Goal: Information Seeking & Learning: Check status

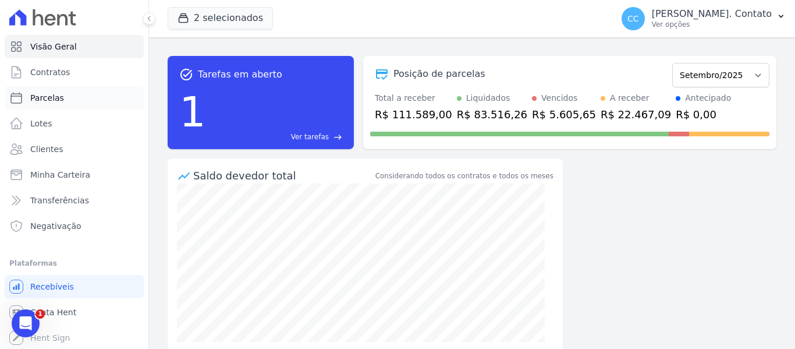
click at [54, 95] on span "Parcelas" at bounding box center [47, 98] width 34 height 12
select select
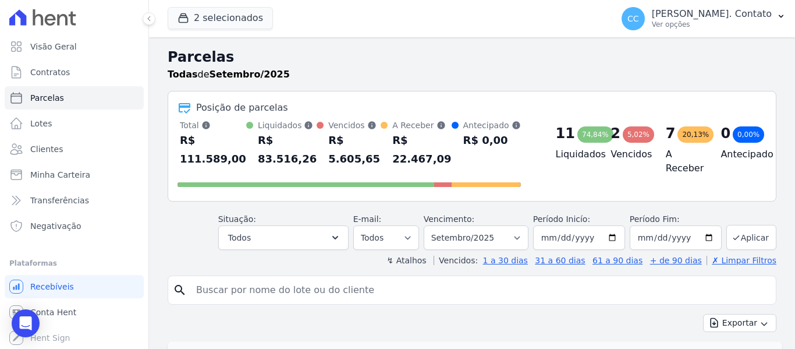
click at [243, 298] on input "search" at bounding box center [480, 289] width 582 height 23
type input "[PERSON_NAME]"
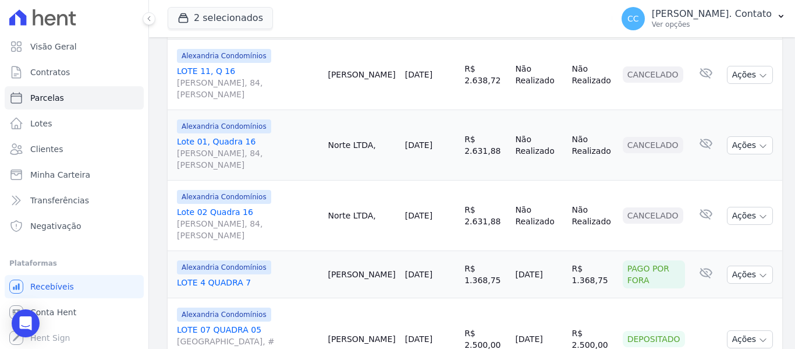
scroll to position [582, 0]
select select
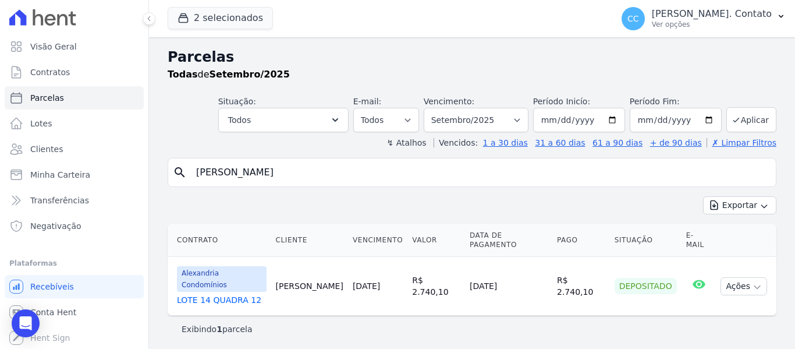
click at [235, 294] on link "LOTE 14 QUADRA 12" at bounding box center [222, 300] width 90 height 12
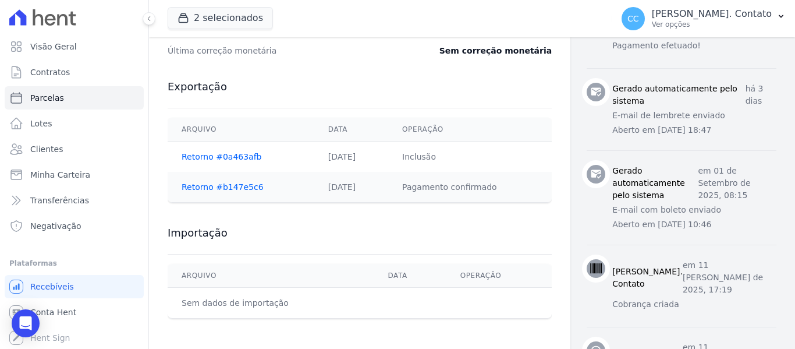
scroll to position [595, 0]
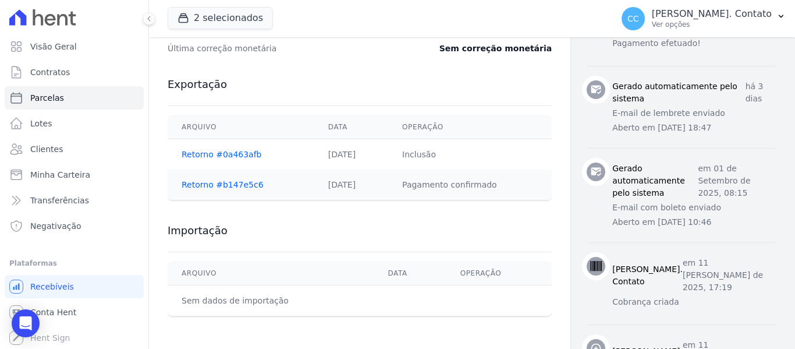
select select
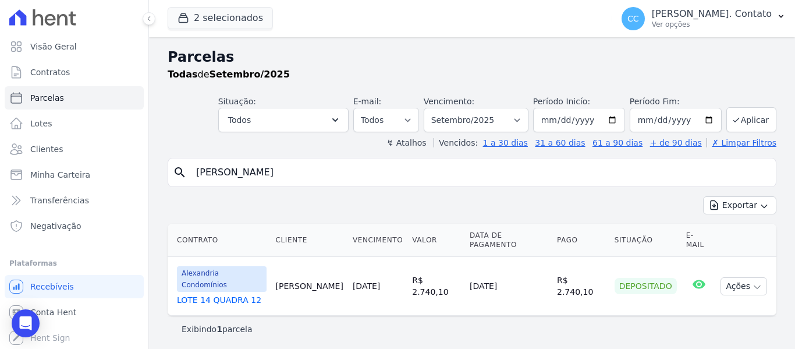
click at [201, 294] on link "LOTE 14 QUADRA 12" at bounding box center [222, 300] width 90 height 12
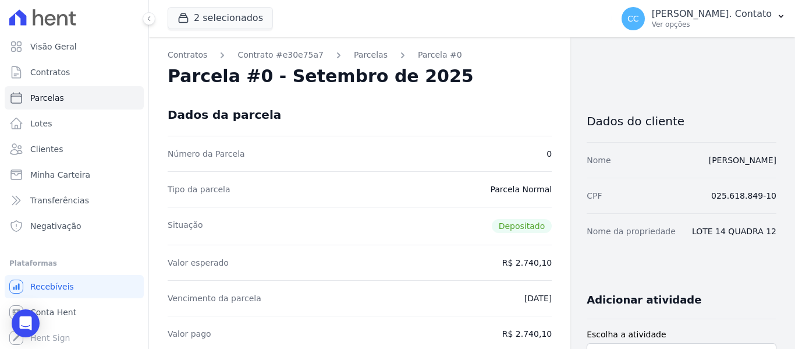
select select
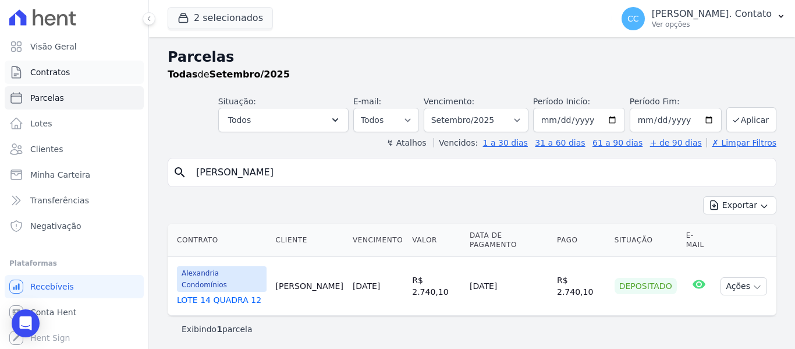
click at [51, 77] on span "Contratos" at bounding box center [50, 72] width 40 height 12
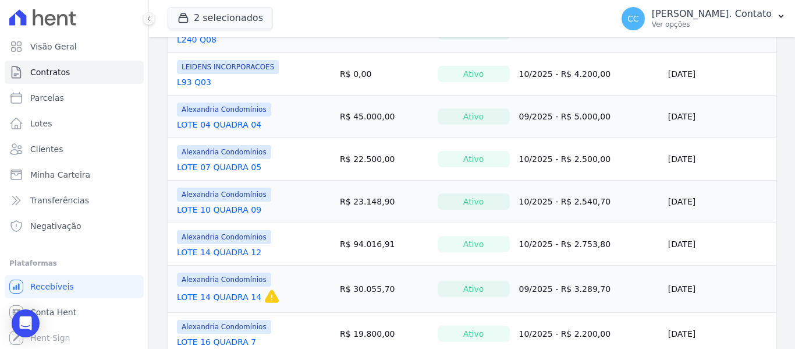
scroll to position [323, 0]
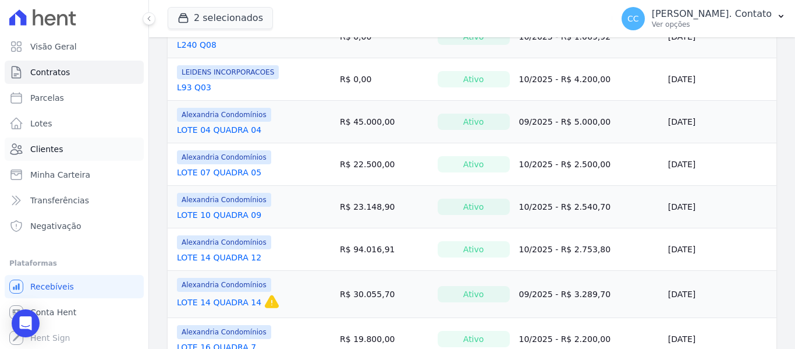
click at [64, 152] on link "Clientes" at bounding box center [74, 148] width 139 height 23
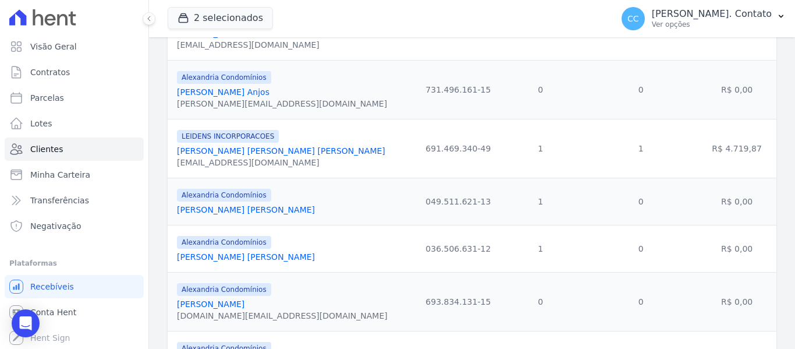
scroll to position [291, 0]
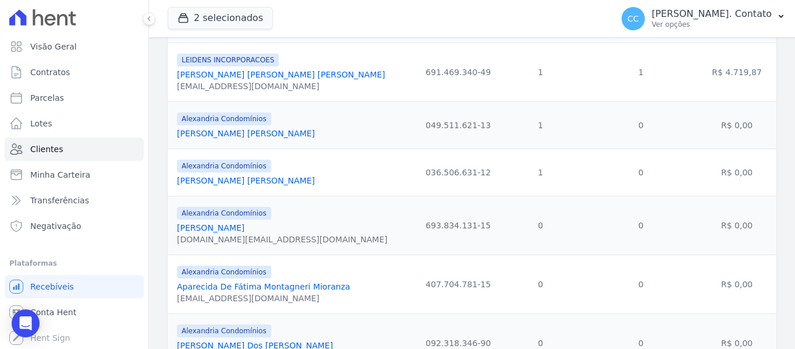
click at [221, 135] on link "[PERSON_NAME] [PERSON_NAME]" at bounding box center [246, 133] width 138 height 9
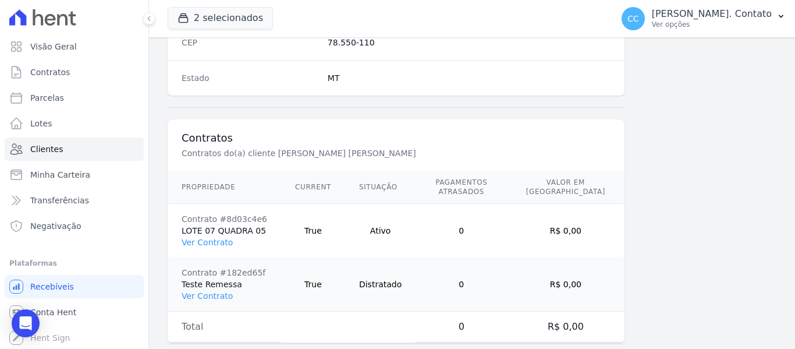
scroll to position [794, 0]
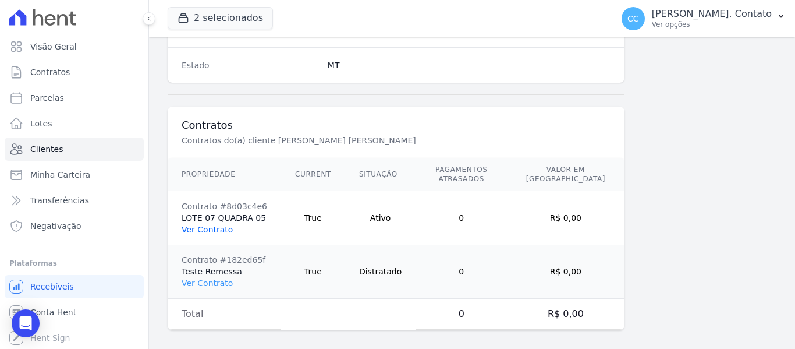
click at [205, 225] on link "Ver Contrato" at bounding box center [207, 229] width 51 height 9
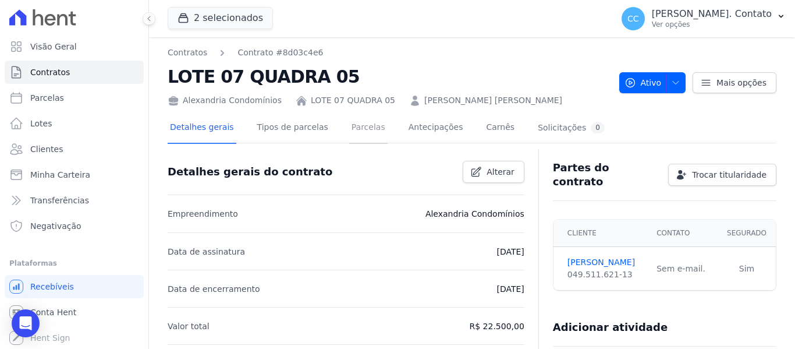
drag, startPoint x: 360, startPoint y: 123, endPoint x: 373, endPoint y: 136, distance: 18.9
click at [361, 122] on link "Parcelas" at bounding box center [368, 128] width 38 height 31
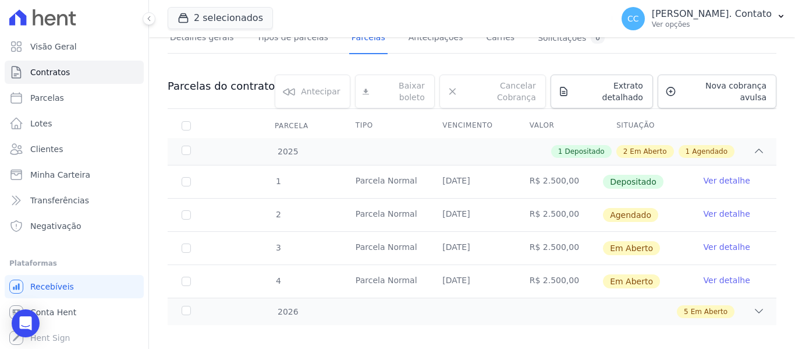
scroll to position [91, 0]
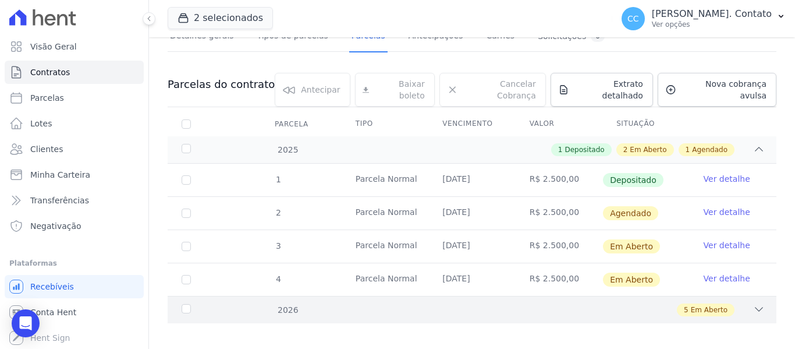
click at [753, 303] on icon at bounding box center [759, 309] width 12 height 12
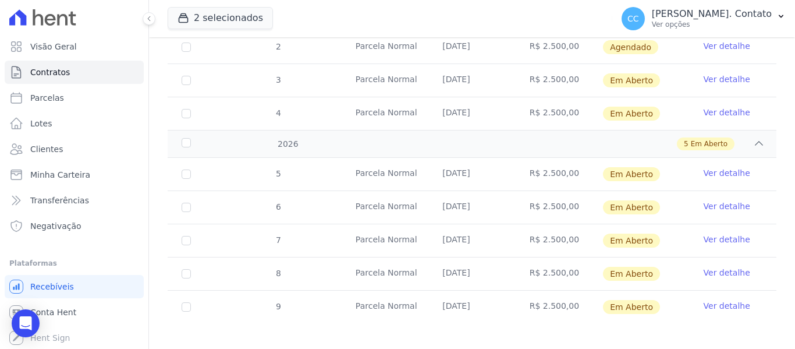
scroll to position [0, 0]
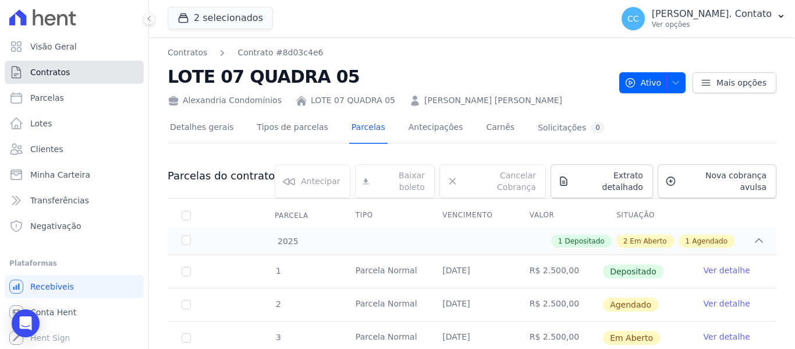
click at [57, 74] on span "Contratos" at bounding box center [50, 72] width 40 height 12
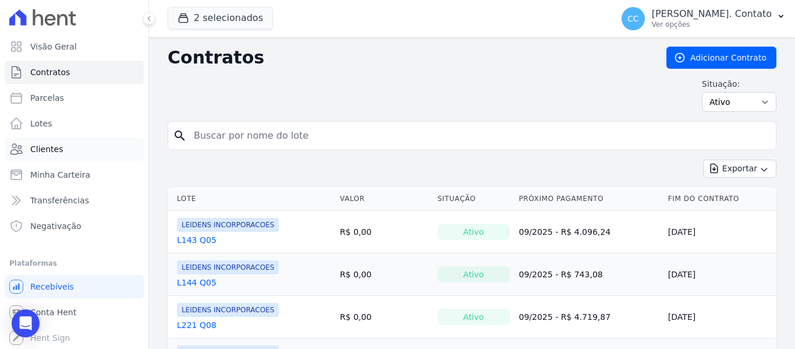
click at [66, 146] on link "Clientes" at bounding box center [74, 148] width 139 height 23
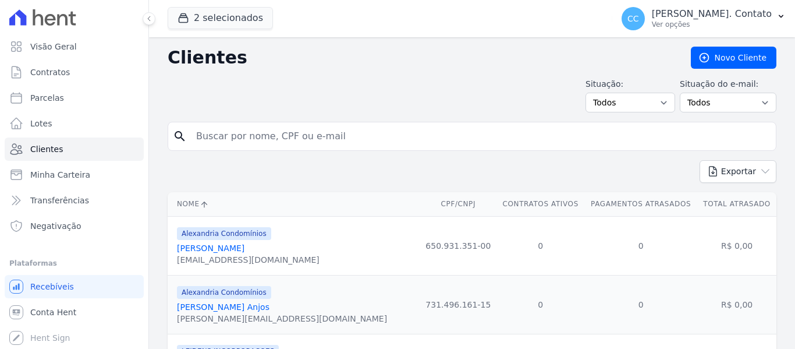
click at [253, 125] on div "search" at bounding box center [472, 136] width 609 height 29
click at [253, 129] on input "search" at bounding box center [480, 136] width 582 height 23
type input "L.V.G"
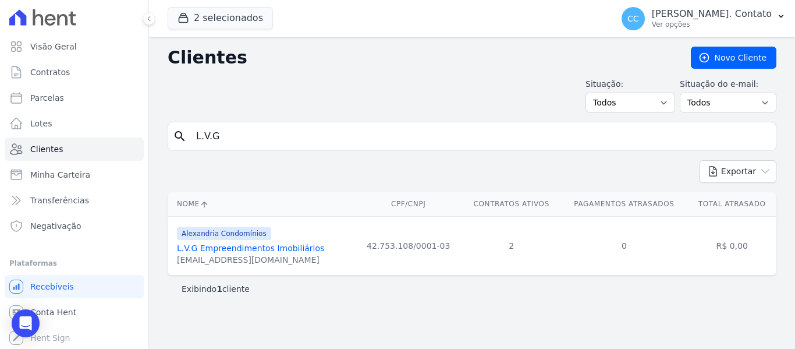
click at [244, 243] on link "L.V.G Empreendimentos Imobiliários" at bounding box center [250, 247] width 147 height 9
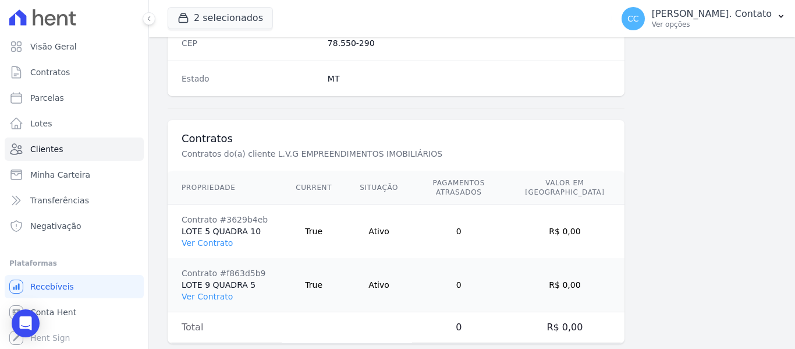
scroll to position [794, 0]
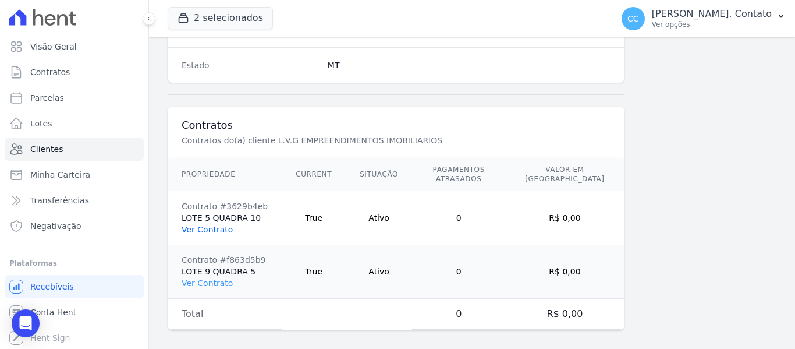
click at [217, 225] on link "Ver Contrato" at bounding box center [207, 229] width 51 height 9
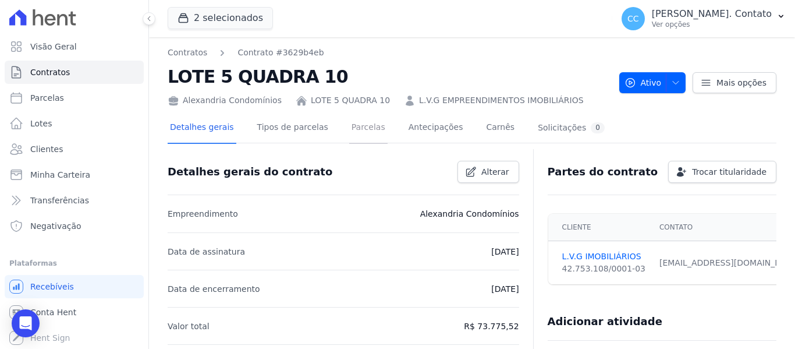
click at [363, 123] on link "Parcelas" at bounding box center [368, 128] width 38 height 31
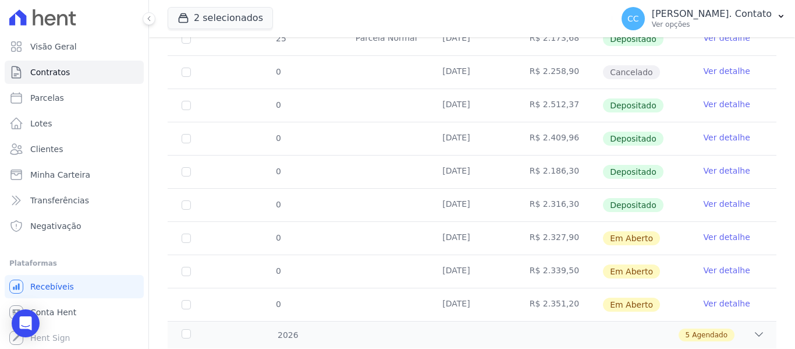
scroll to position [445, 0]
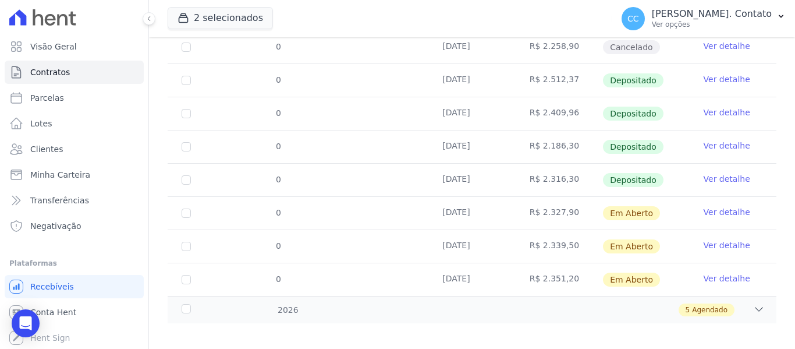
drag, startPoint x: 523, startPoint y: 201, endPoint x: 555, endPoint y: 201, distance: 31.4
click at [566, 206] on td "R$ 2.327,90" at bounding box center [559, 213] width 87 height 33
copy td "R$ 2.327,90"
drag, startPoint x: 445, startPoint y: 170, endPoint x: 564, endPoint y: 173, distance: 119.4
click at [564, 173] on tr "0 [DATE] R$ 2.316,30 Depositado Ver detalhe" at bounding box center [472, 179] width 609 height 33
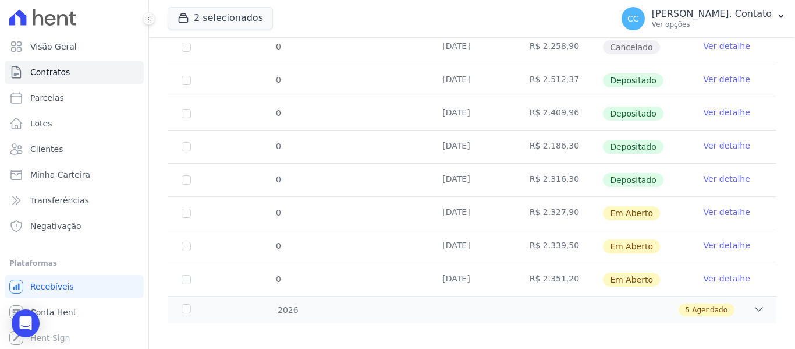
click at [395, 186] on td at bounding box center [385, 180] width 87 height 33
drag, startPoint x: 523, startPoint y: 201, endPoint x: 569, endPoint y: 204, distance: 45.5
click at [569, 204] on td "R$ 2.327,90" at bounding box center [559, 213] width 87 height 33
copy td "R$ 2.327,90"
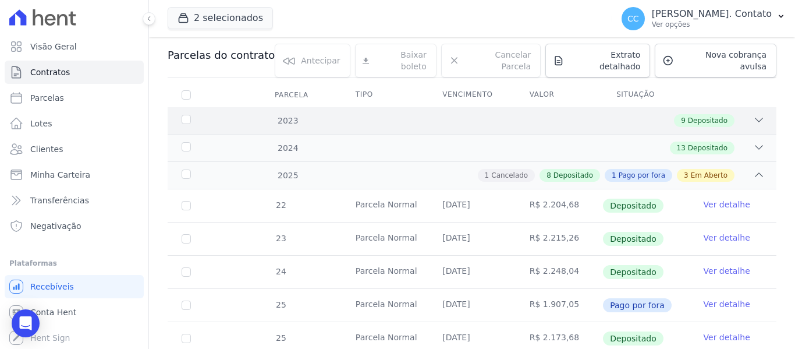
scroll to position [0, 0]
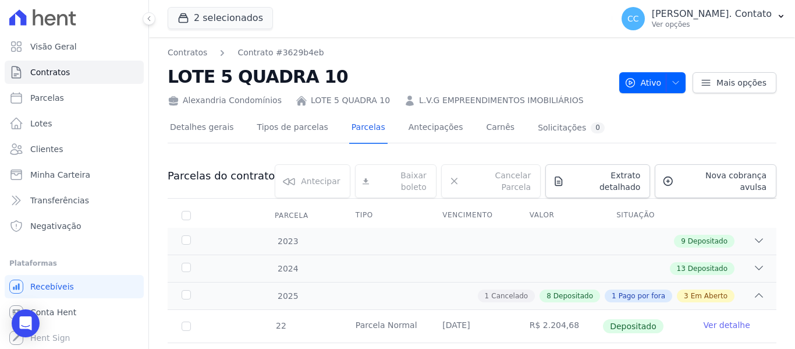
drag, startPoint x: 402, startPoint y: 200, endPoint x: 424, endPoint y: 200, distance: 21.5
click at [404, 203] on th "Tipo" at bounding box center [385, 215] width 87 height 24
drag, startPoint x: 572, startPoint y: 180, endPoint x: 569, endPoint y: 190, distance: 10.5
click at [573, 180] on link "Extrato detalhado" at bounding box center [598, 181] width 105 height 34
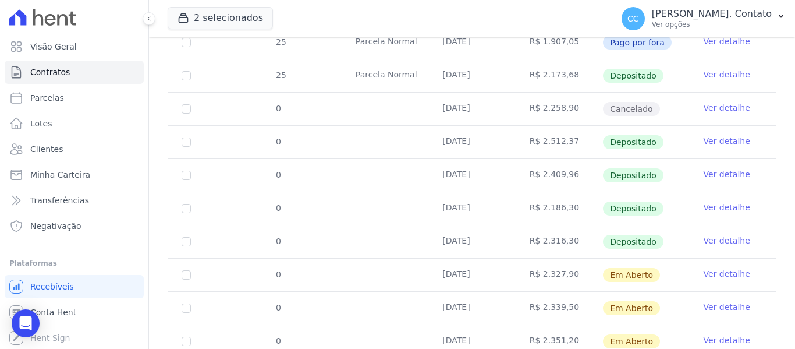
scroll to position [445, 0]
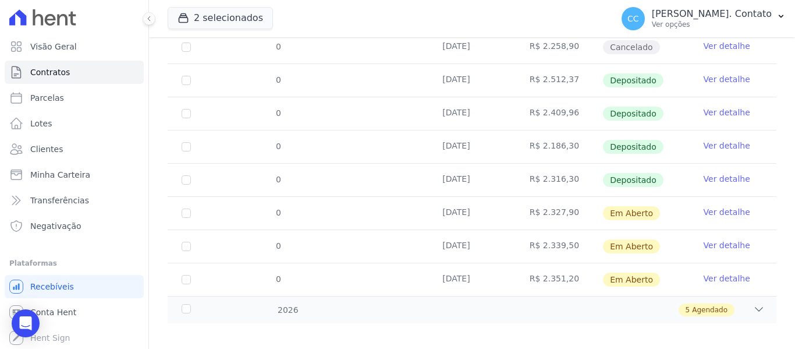
drag, startPoint x: 522, startPoint y: 203, endPoint x: 565, endPoint y: 207, distance: 43.3
click at [565, 207] on td "R$ 2.327,90" at bounding box center [559, 213] width 87 height 33
copy td "R$ 2.327,90"
click at [534, 238] on td "R$ 2.339,50" at bounding box center [559, 246] width 87 height 33
drag, startPoint x: 524, startPoint y: 237, endPoint x: 566, endPoint y: 243, distance: 42.9
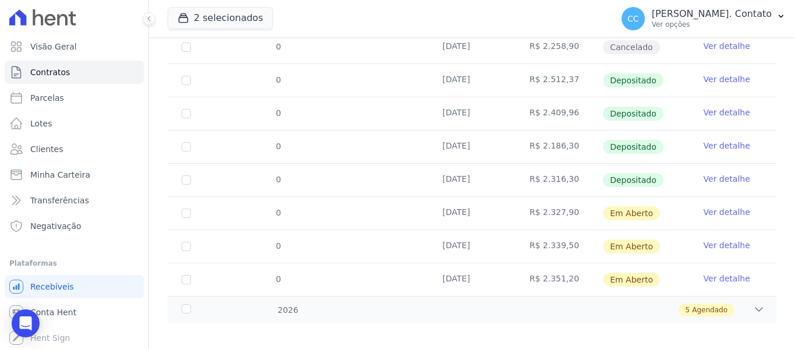
click at [566, 243] on td "R$ 2.339,50" at bounding box center [559, 246] width 87 height 33
copy td "R$ 2.339,50"
drag, startPoint x: 523, startPoint y: 270, endPoint x: 568, endPoint y: 272, distance: 44.9
click at [568, 272] on td "R$ 2.351,20" at bounding box center [559, 279] width 87 height 33
copy td "R$ 2.351,20"
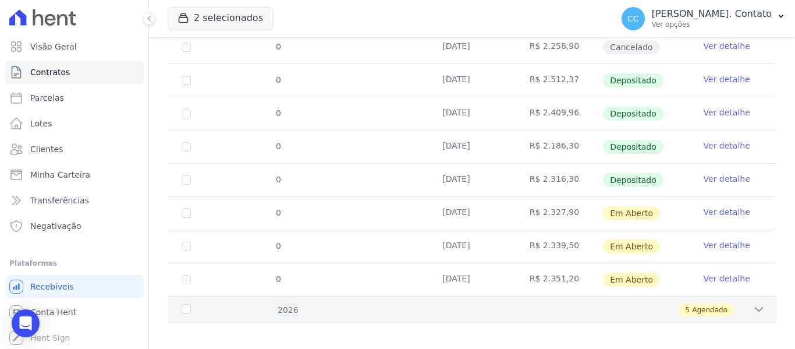
click at [753, 303] on icon at bounding box center [759, 309] width 12 height 12
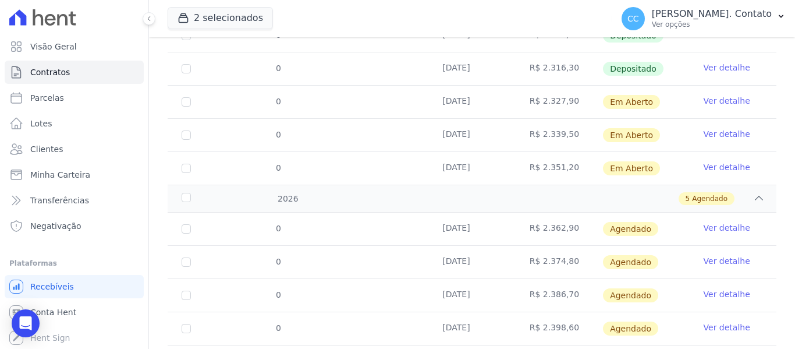
scroll to position [561, 0]
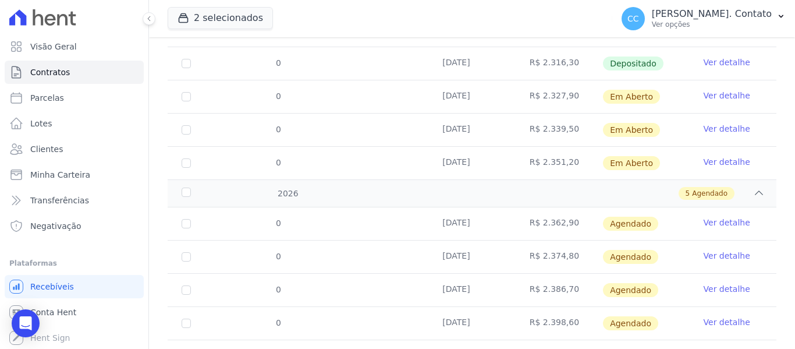
drag, startPoint x: 530, startPoint y: 214, endPoint x: 565, endPoint y: 215, distance: 34.4
click at [565, 215] on td "R$ 2.362,90" at bounding box center [559, 223] width 87 height 33
click at [524, 213] on td "R$ 2.362,90" at bounding box center [559, 223] width 87 height 33
drag, startPoint x: 523, startPoint y: 213, endPoint x: 561, endPoint y: 217, distance: 37.4
click at [561, 217] on td "R$ 2.362,90" at bounding box center [559, 223] width 87 height 33
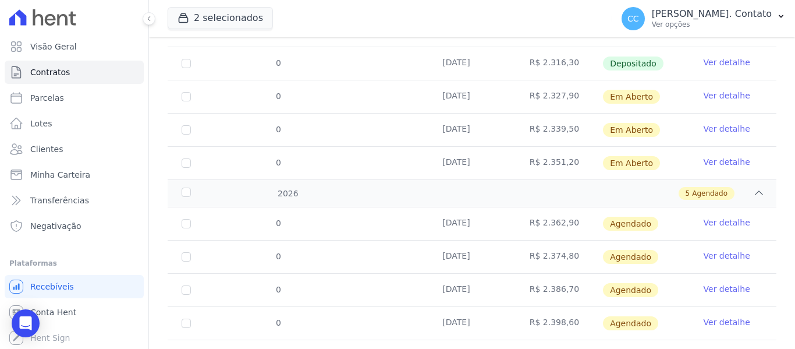
copy td "R$ 2.362,90"
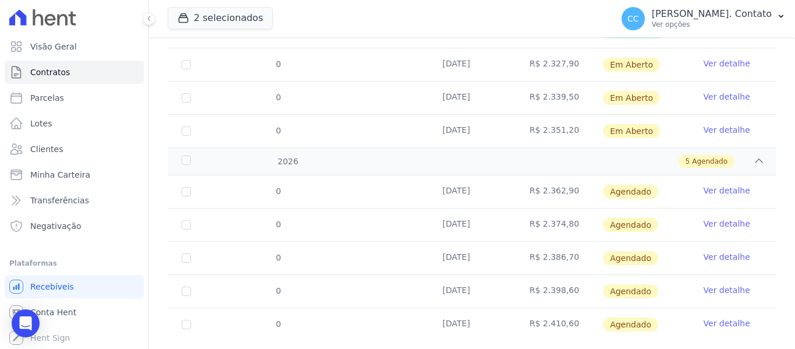
scroll to position [611, 0]
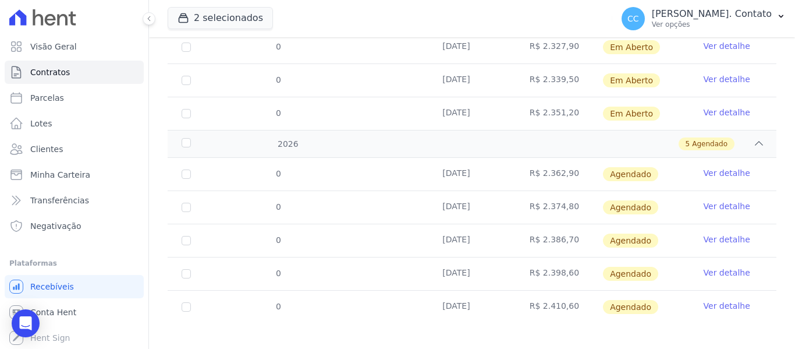
drag, startPoint x: 522, startPoint y: 196, endPoint x: 566, endPoint y: 197, distance: 44.8
click at [566, 198] on td "R$ 2.374,80" at bounding box center [559, 207] width 87 height 33
copy td "R$ 2.374,80"
drag, startPoint x: 526, startPoint y: 232, endPoint x: 567, endPoint y: 231, distance: 41.3
click at [567, 231] on td "R$ 2.386,70" at bounding box center [559, 240] width 87 height 33
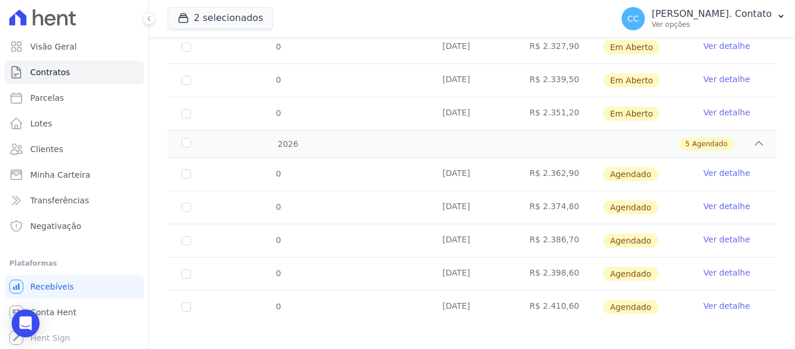
copy td "R$ 2.386,70"
drag, startPoint x: 523, startPoint y: 265, endPoint x: 560, endPoint y: 266, distance: 37.3
click at [566, 266] on td "R$ 2.398,60" at bounding box center [559, 273] width 87 height 33
copy td "R$ 2.398,60"
drag, startPoint x: 520, startPoint y: 297, endPoint x: 569, endPoint y: 295, distance: 48.4
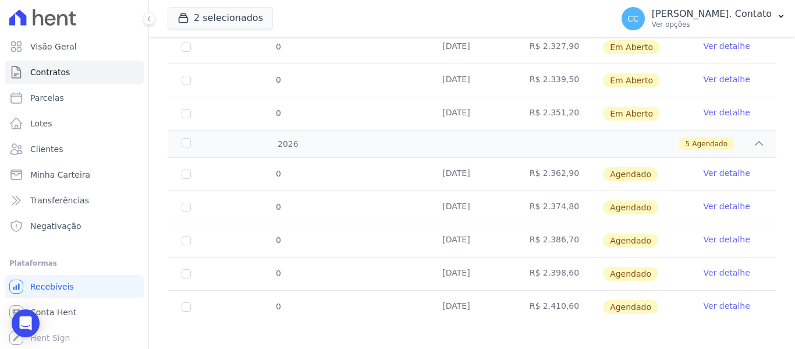
click at [569, 295] on td "R$ 2.410,60" at bounding box center [559, 307] width 87 height 33
copy td "R$ 2.410,60"
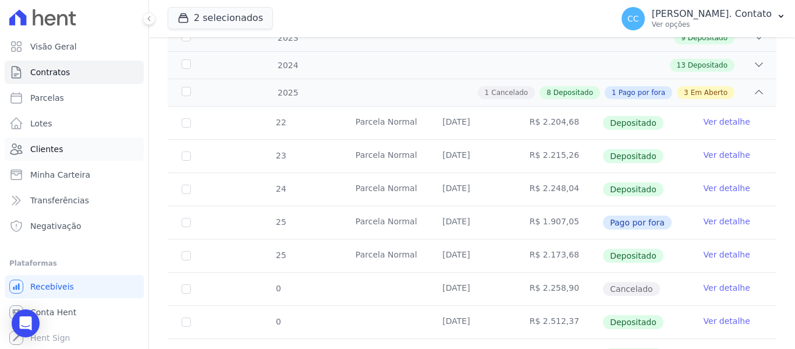
click at [49, 144] on span "Clientes" at bounding box center [46, 149] width 33 height 12
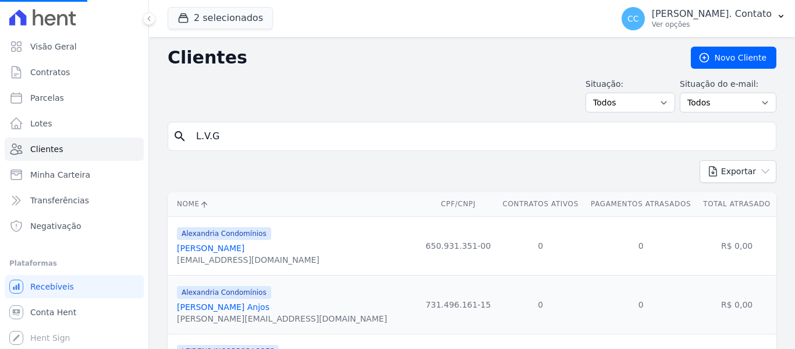
drag, startPoint x: 238, startPoint y: 143, endPoint x: 174, endPoint y: 145, distance: 64.1
click at [174, 145] on div "search L.V.G" at bounding box center [472, 136] width 609 height 29
type input "CA"
click at [215, 139] on input "search" at bounding box center [480, 136] width 582 height 23
type input "carol"
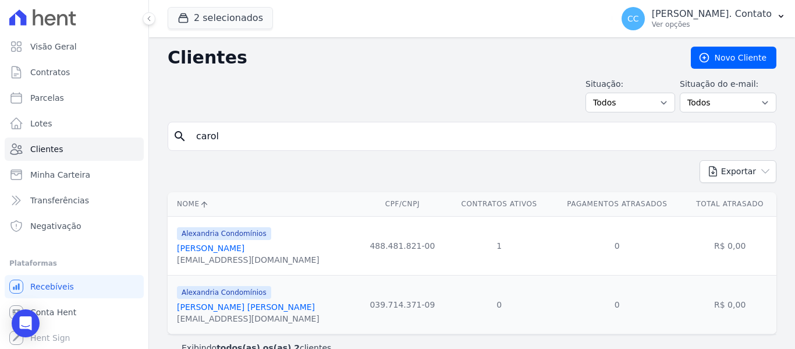
scroll to position [22, 0]
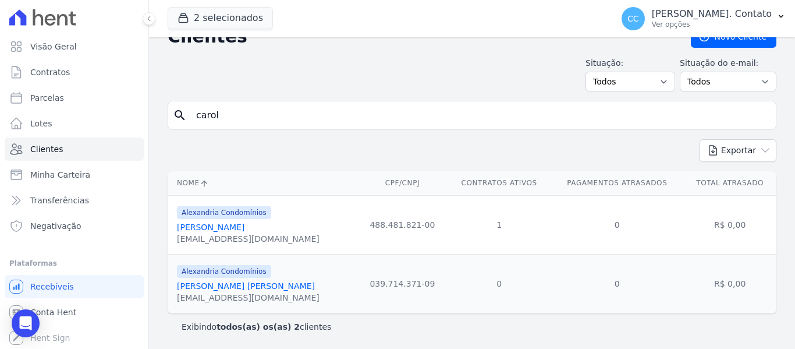
click at [238, 224] on link "[PERSON_NAME]" at bounding box center [211, 226] width 68 height 9
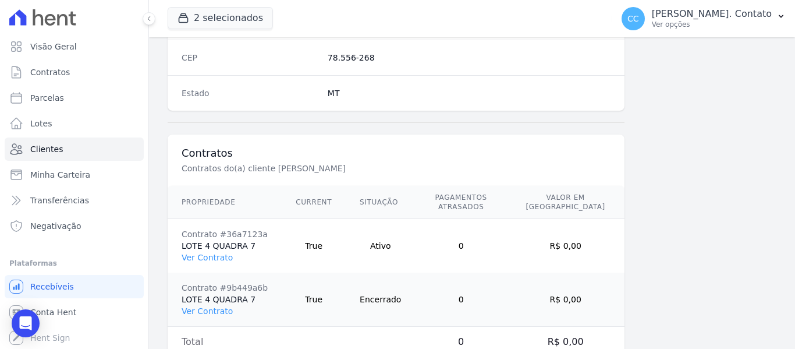
scroll to position [794, 0]
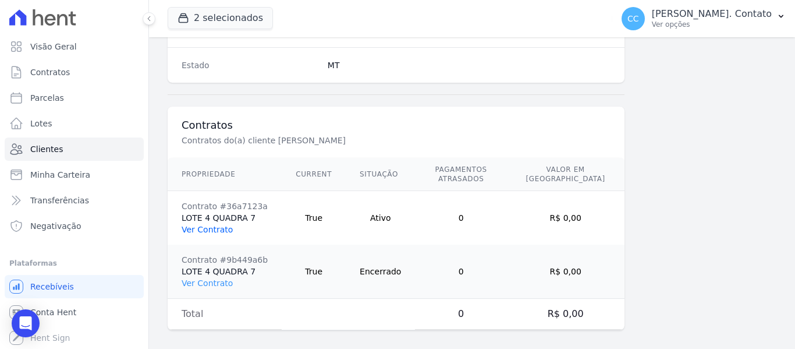
click at [211, 225] on link "Ver Contrato" at bounding box center [207, 229] width 51 height 9
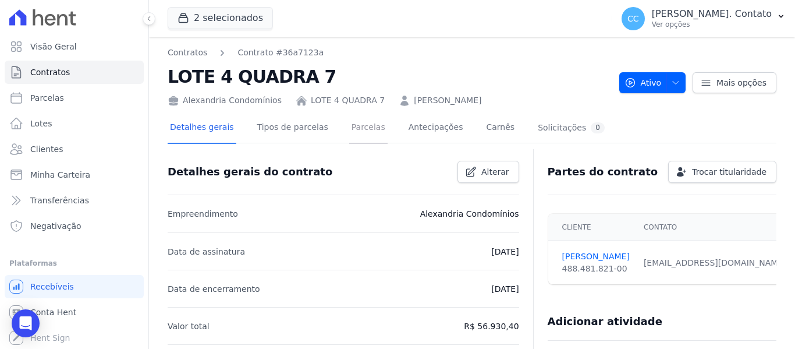
click at [356, 134] on link "Parcelas" at bounding box center [368, 128] width 38 height 31
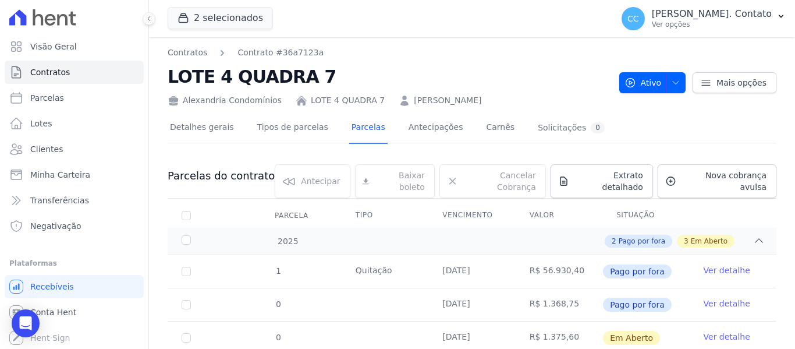
scroll to position [125, 0]
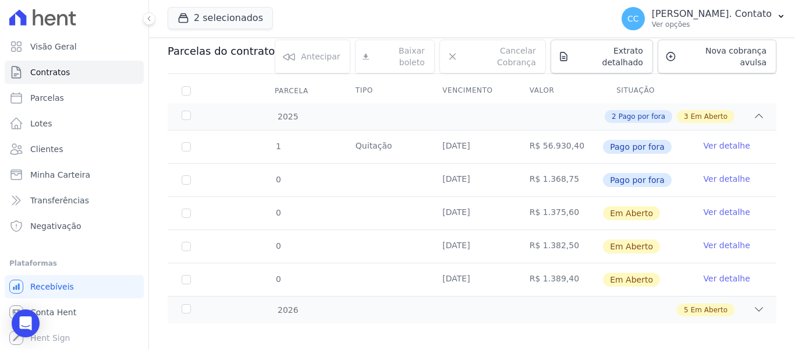
drag, startPoint x: 438, startPoint y: 206, endPoint x: 566, endPoint y: 204, distance: 128.7
click at [566, 204] on tr "0 [DATE] R$ 1.375,60 Em [GEOGRAPHIC_DATA] Ver detalhe" at bounding box center [472, 212] width 609 height 33
drag, startPoint x: 440, startPoint y: 233, endPoint x: 566, endPoint y: 238, distance: 127.0
click at [566, 238] on tr "0 [DATE] R$ 1.382,50 Em [GEOGRAPHIC_DATA] Ver detalhe" at bounding box center [472, 245] width 609 height 33
drag, startPoint x: 437, startPoint y: 269, endPoint x: 569, endPoint y: 271, distance: 131.6
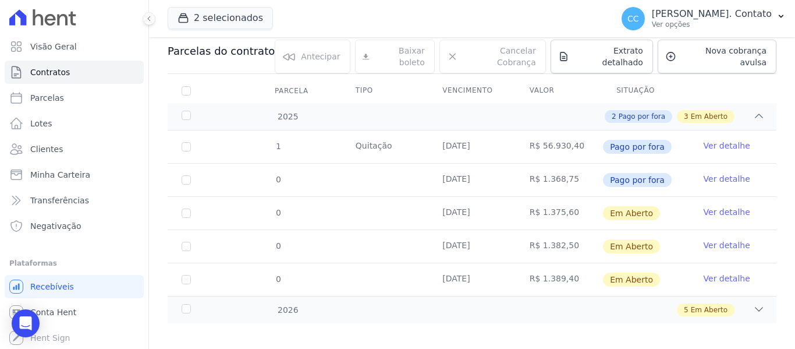
click at [569, 271] on tr "0 [DATE] R$ 1.389,40 Em [GEOGRAPHIC_DATA] Ver detalhe" at bounding box center [472, 279] width 609 height 33
click at [753, 303] on icon at bounding box center [759, 309] width 12 height 12
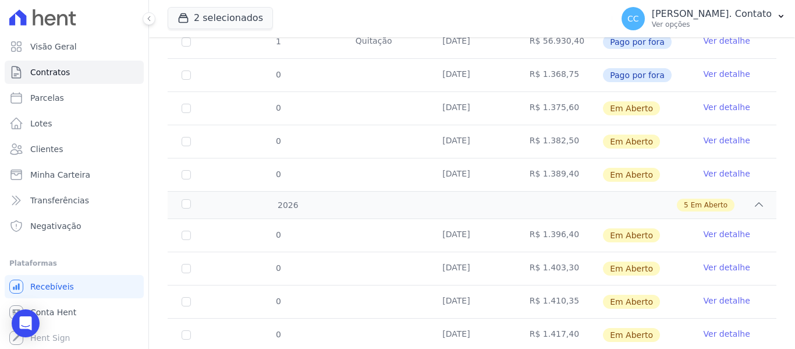
scroll to position [241, 0]
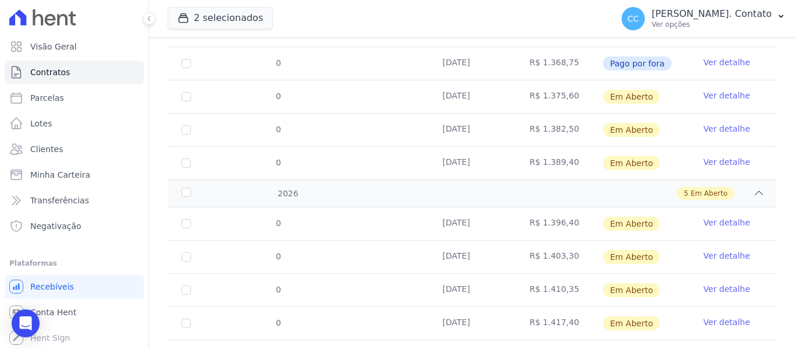
drag, startPoint x: 438, startPoint y: 217, endPoint x: 570, endPoint y: 215, distance: 132.2
click at [570, 215] on tr "0 [DATE] R$ 1.396,40 Em [GEOGRAPHIC_DATA] Ver detalhe" at bounding box center [472, 223] width 609 height 33
drag, startPoint x: 439, startPoint y: 250, endPoint x: 566, endPoint y: 252, distance: 127.5
click at [566, 252] on tr "0 [DATE] R$ 1.403,30 Em [GEOGRAPHIC_DATA] Ver detalhe" at bounding box center [472, 256] width 609 height 33
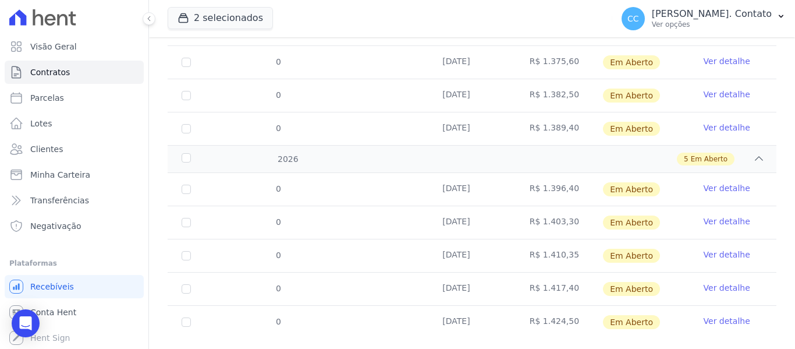
scroll to position [291, 0]
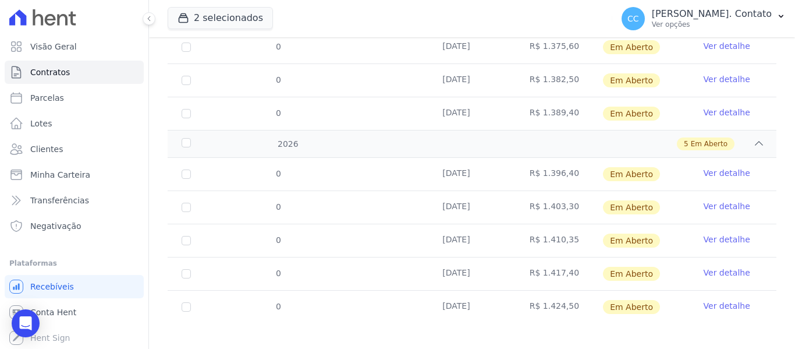
drag, startPoint x: 435, startPoint y: 233, endPoint x: 566, endPoint y: 231, distance: 131.0
click at [566, 231] on tr "0 [DATE] R$ 1.410,35 Em [GEOGRAPHIC_DATA] Ver detalhe" at bounding box center [472, 240] width 609 height 33
drag, startPoint x: 454, startPoint y: 266, endPoint x: 566, endPoint y: 264, distance: 111.8
click at [566, 264] on tr "0 [DATE] R$ 1.417,40 Em [GEOGRAPHIC_DATA] Ver detalhe" at bounding box center [472, 273] width 609 height 33
drag, startPoint x: 438, startPoint y: 296, endPoint x: 565, endPoint y: 295, distance: 127.5
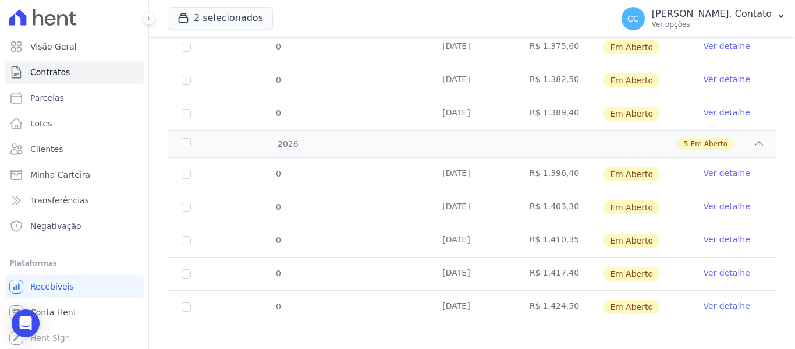
click at [565, 295] on tr "0 [DATE] R$ 1.424,50 Em [GEOGRAPHIC_DATA] Ver detalhe" at bounding box center [472, 306] width 609 height 33
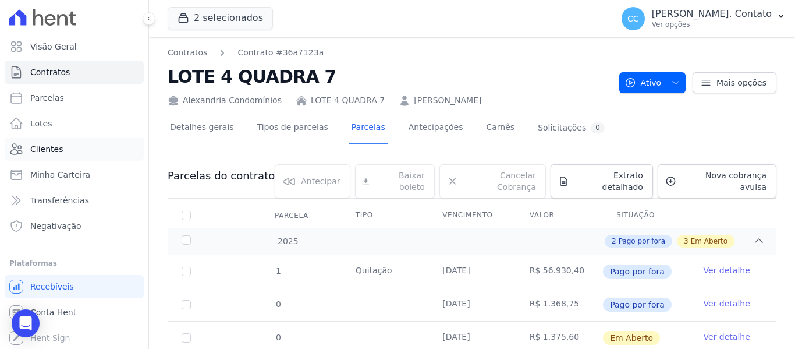
click at [45, 151] on span "Clientes" at bounding box center [46, 149] width 33 height 12
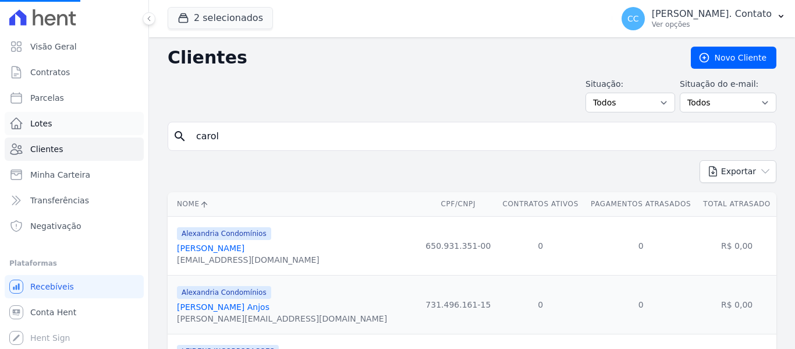
drag, startPoint x: 239, startPoint y: 136, endPoint x: 105, endPoint y: 130, distance: 134.6
click at [101, 127] on div "Visão Geral Contratos [GEOGRAPHIC_DATA] Lotes Clientes Minha Carteira Transferê…" at bounding box center [397, 174] width 795 height 349
click at [217, 124] on div "search" at bounding box center [472, 136] width 609 height 29
click at [219, 133] on input "search" at bounding box center [480, 136] width 582 height 23
type input "L.V.G"
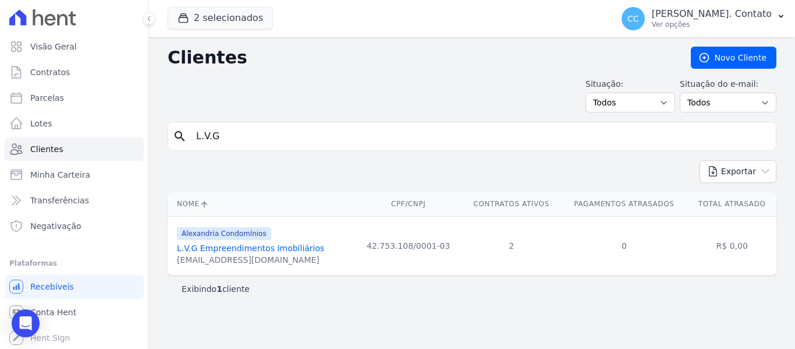
click at [272, 247] on link "L.V.G Empreendimentos Imobiliários" at bounding box center [250, 247] width 147 height 9
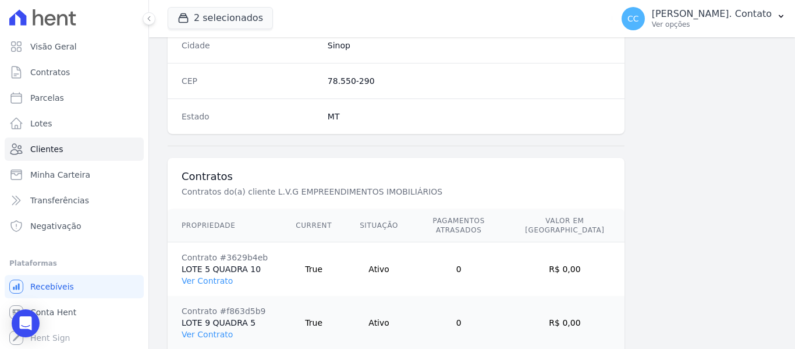
scroll to position [794, 0]
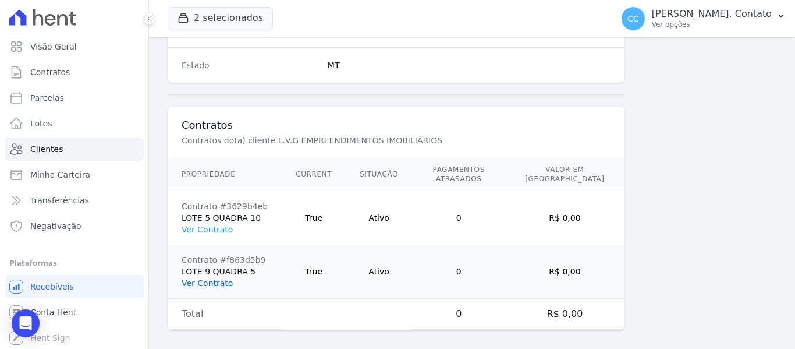
click at [211, 278] on link "Ver Contrato" at bounding box center [207, 282] width 51 height 9
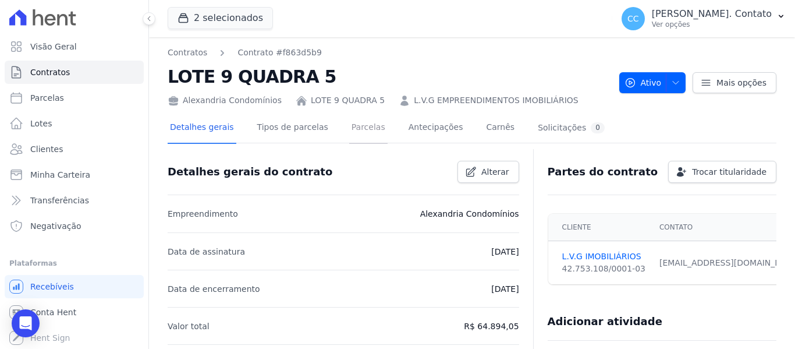
click at [350, 124] on link "Parcelas" at bounding box center [368, 128] width 38 height 31
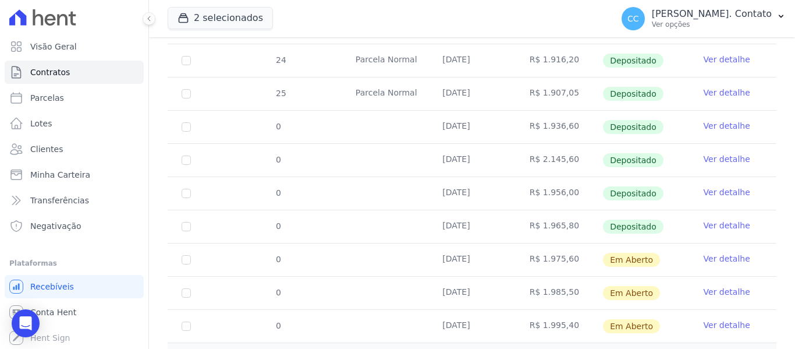
scroll to position [349, 0]
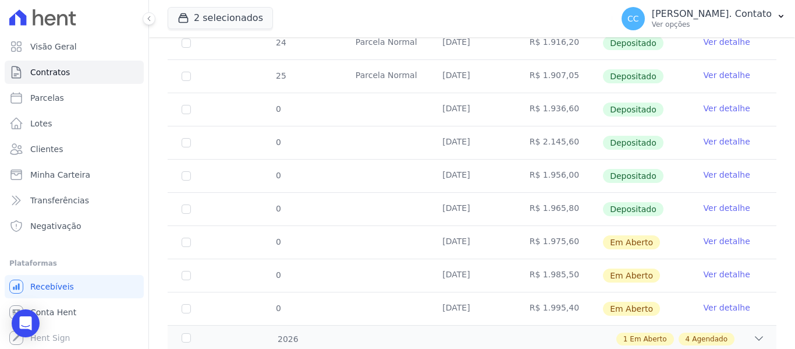
drag, startPoint x: 442, startPoint y: 233, endPoint x: 567, endPoint y: 235, distance: 125.2
click at [567, 235] on tr "0 [DATE] R$ 1.975,60 Em [GEOGRAPHIC_DATA] Ver detalhe" at bounding box center [472, 241] width 609 height 33
drag, startPoint x: 421, startPoint y: 267, endPoint x: 575, endPoint y: 265, distance: 154.3
click at [575, 265] on tr "0 [DATE] R$ 1.985,50 Em [GEOGRAPHIC_DATA] Ver detalhe" at bounding box center [472, 275] width 609 height 33
drag, startPoint x: 441, startPoint y: 302, endPoint x: 565, endPoint y: 300, distance: 124.6
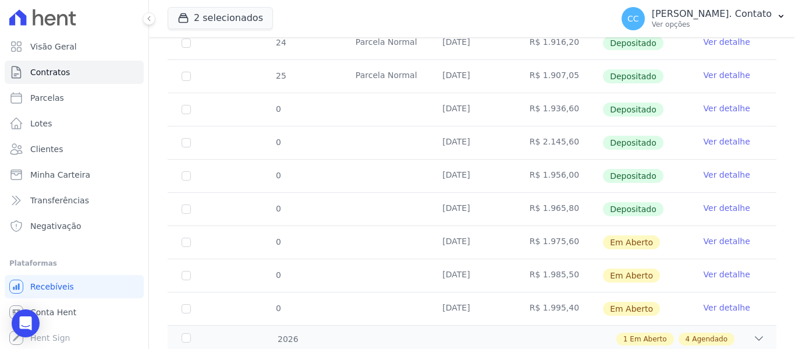
click at [565, 300] on tr "0 [DATE] R$ 1.995,40 Em [GEOGRAPHIC_DATA] Ver detalhe" at bounding box center [472, 308] width 609 height 33
click at [540, 334] on div "1 Em Aberto 4 Agendado" at bounding box center [502, 338] width 526 height 13
drag, startPoint x: 523, startPoint y: 300, endPoint x: 568, endPoint y: 293, distance: 45.9
click at [568, 293] on td "R$ 1.995,40" at bounding box center [559, 308] width 87 height 33
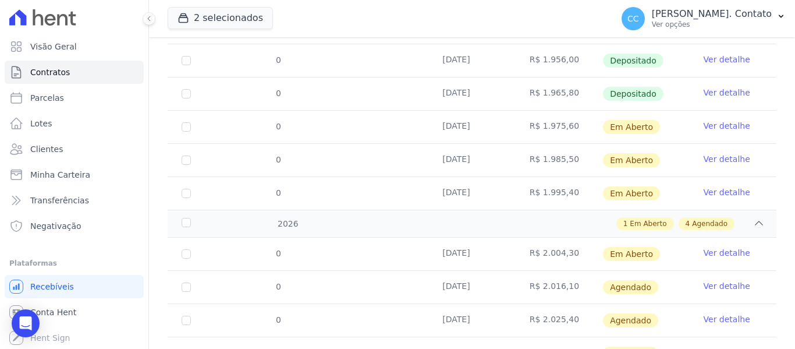
scroll to position [466, 0]
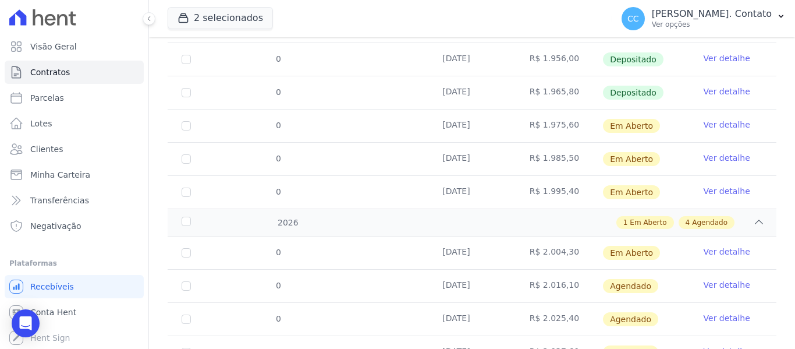
drag, startPoint x: 437, startPoint y: 240, endPoint x: 565, endPoint y: 246, distance: 128.2
click at [565, 246] on tr "0 [DATE] R$ 2.004,30 Em [GEOGRAPHIC_DATA] Ver detalhe" at bounding box center [472, 252] width 609 height 33
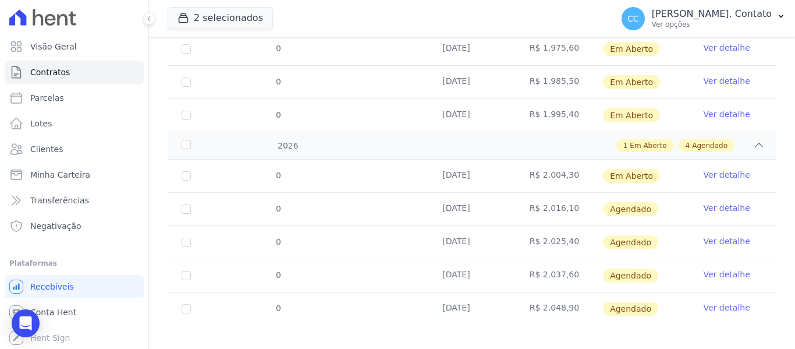
scroll to position [544, 0]
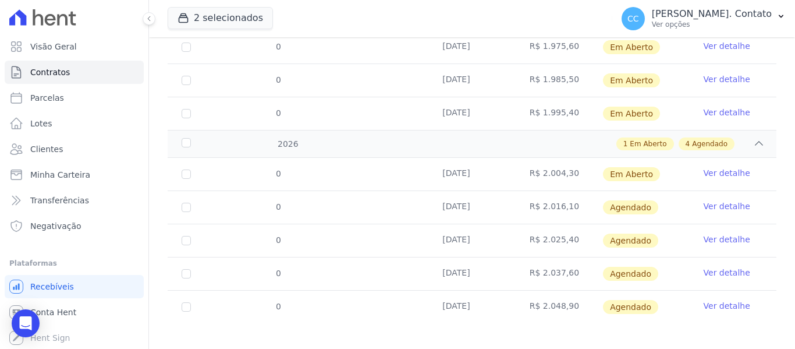
drag, startPoint x: 455, startPoint y: 196, endPoint x: 548, endPoint y: 206, distance: 93.6
click at [569, 194] on tr "0 [DATE] R$ 2.016,10 [GEOGRAPHIC_DATA] Ver detalhe" at bounding box center [472, 206] width 609 height 33
drag, startPoint x: 438, startPoint y: 230, endPoint x: 570, endPoint y: 227, distance: 131.6
click at [570, 227] on tr "0 [DATE] R$ 2.025,40 [GEOGRAPHIC_DATA] Ver detalhe" at bounding box center [472, 240] width 609 height 33
drag, startPoint x: 439, startPoint y: 265, endPoint x: 568, endPoint y: 264, distance: 129.3
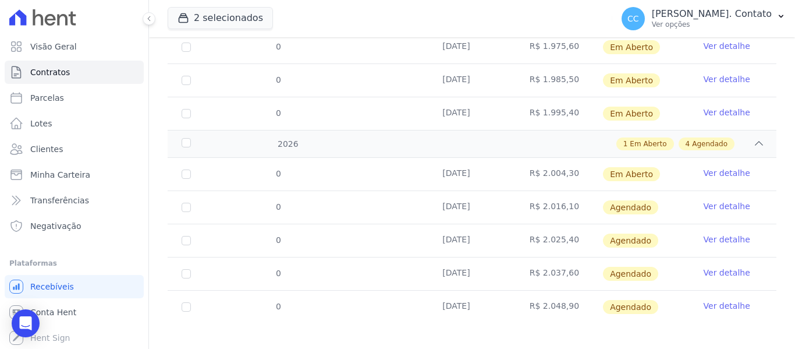
click at [568, 264] on tr "0 [DATE] R$ 2.037,60 [GEOGRAPHIC_DATA] Ver detalhe" at bounding box center [472, 273] width 609 height 33
drag, startPoint x: 440, startPoint y: 298, endPoint x: 569, endPoint y: 300, distance: 129.9
click at [569, 300] on tr "0 [DATE] R$ 2.048,90 [GEOGRAPHIC_DATA] Ver detalhe" at bounding box center [472, 306] width 609 height 33
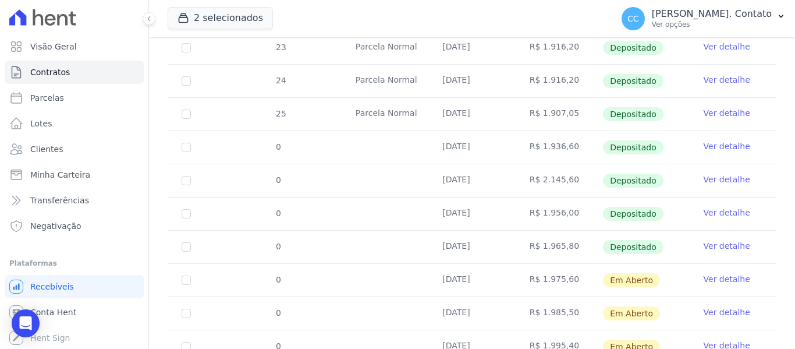
scroll to position [79, 0]
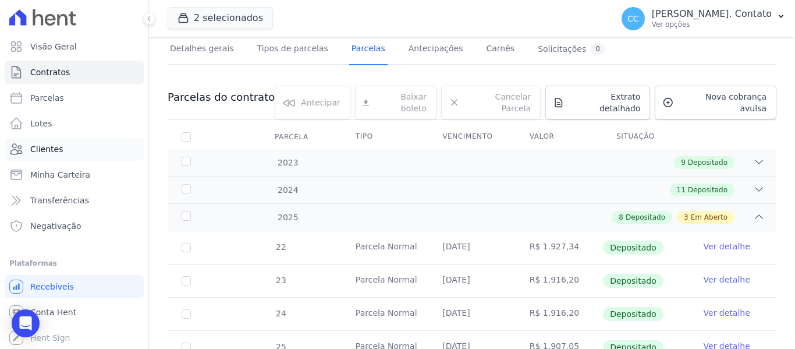
click at [49, 144] on span "Clientes" at bounding box center [46, 149] width 33 height 12
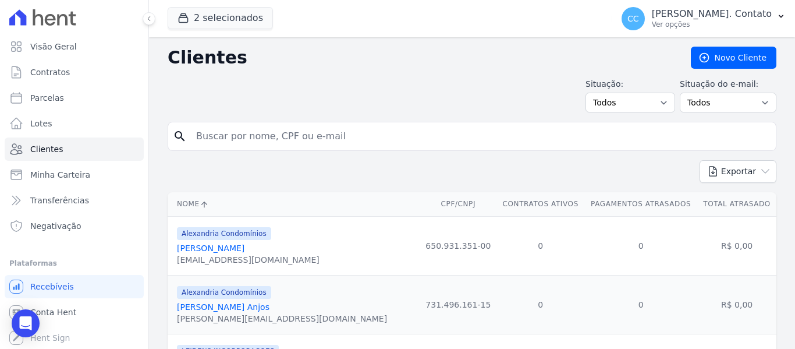
click at [243, 145] on input "search" at bounding box center [480, 136] width 582 height 23
type input "[PERSON_NAME]"
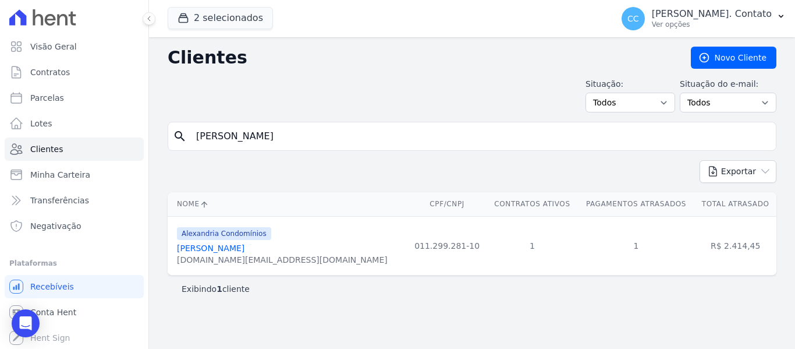
click at [245, 252] on link "[PERSON_NAME]" at bounding box center [211, 247] width 68 height 9
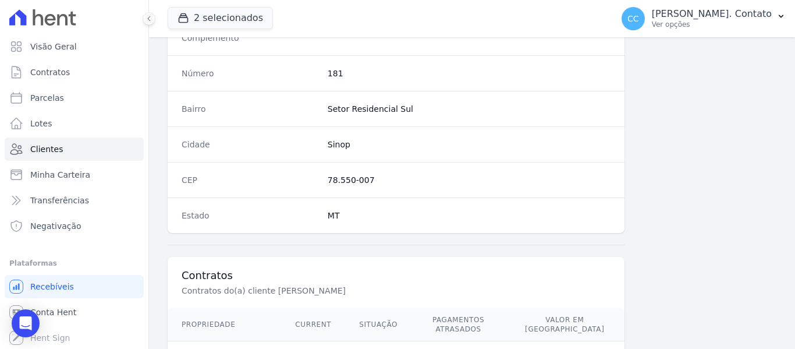
scroll to position [741, 0]
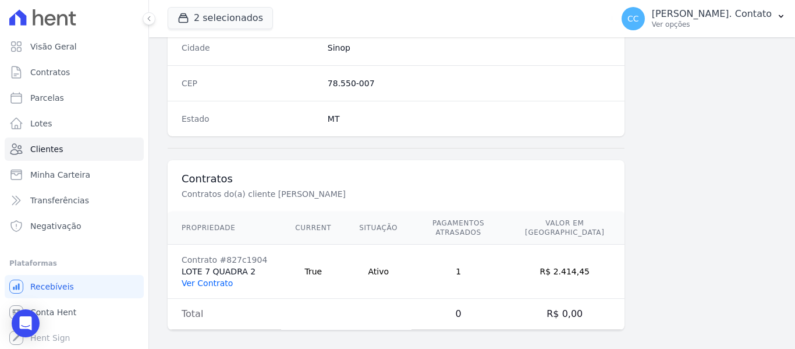
click at [192, 278] on link "Ver Contrato" at bounding box center [207, 282] width 51 height 9
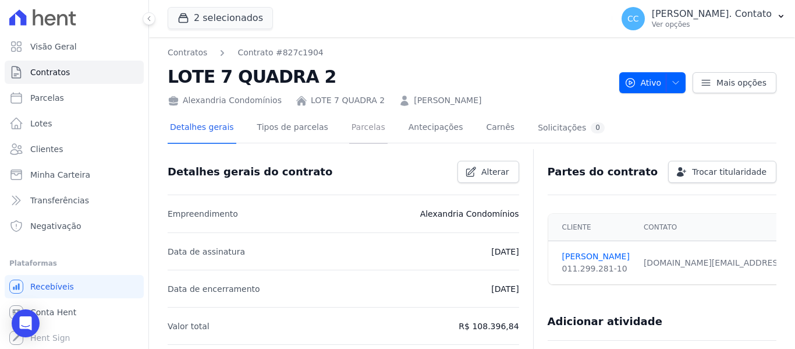
click at [359, 128] on link "Parcelas" at bounding box center [368, 128] width 38 height 31
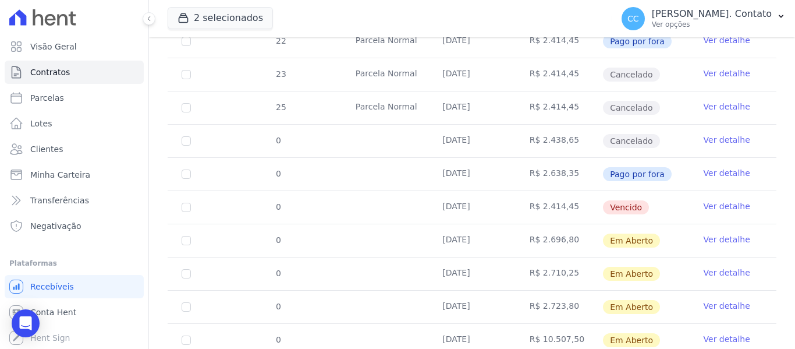
scroll to position [349, 0]
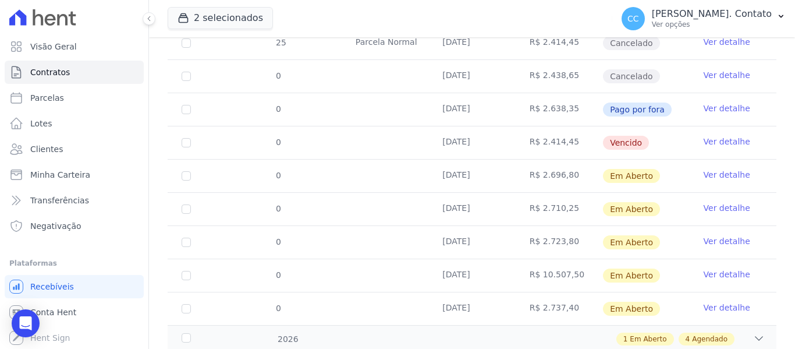
drag, startPoint x: 439, startPoint y: 134, endPoint x: 567, endPoint y: 136, distance: 128.1
click at [567, 136] on tr "0 [DATE] R$ 2.414,45 [GEOGRAPHIC_DATA] Ver detalhe" at bounding box center [472, 142] width 609 height 33
drag, startPoint x: 438, startPoint y: 165, endPoint x: 574, endPoint y: 168, distance: 135.7
click at [574, 168] on tr "0 [DATE] R$ 2.696,80 Em [GEOGRAPHIC_DATA] Ver detalhe" at bounding box center [472, 175] width 609 height 33
drag, startPoint x: 459, startPoint y: 199, endPoint x: 568, endPoint y: 201, distance: 108.9
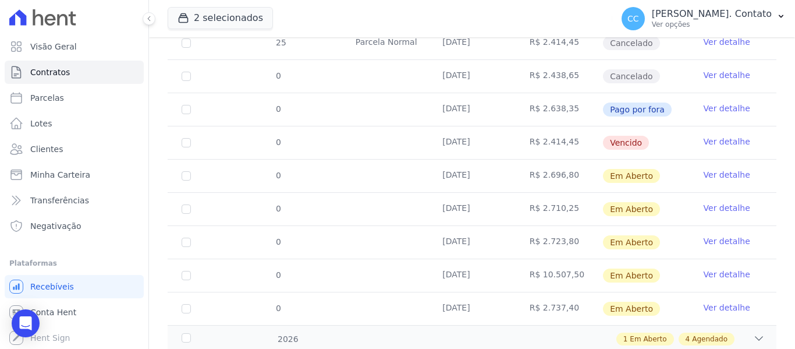
click at [568, 201] on tr "0 [DATE] R$ 2.710,25 Em [GEOGRAPHIC_DATA] Ver detalhe" at bounding box center [472, 208] width 609 height 33
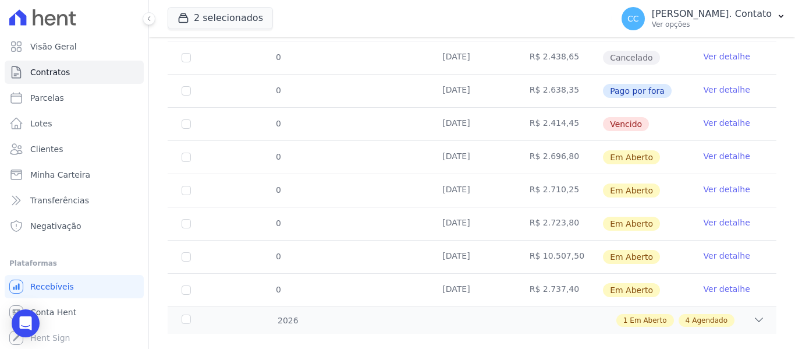
scroll to position [378, 0]
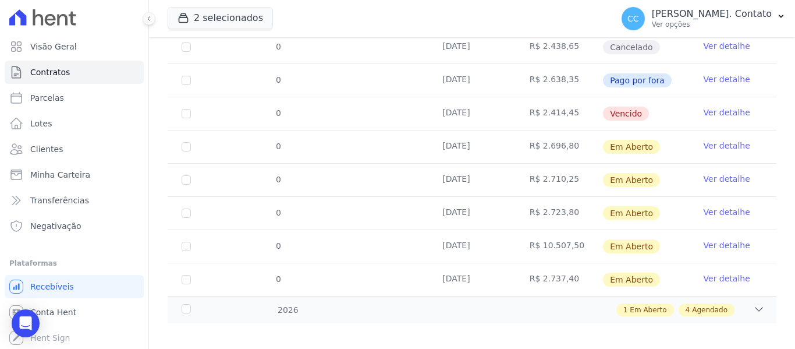
drag, startPoint x: 472, startPoint y: 204, endPoint x: 533, endPoint y: 206, distance: 61.7
click at [525, 206] on tr "0 [DATE] R$ 2.723,80 Em [GEOGRAPHIC_DATA] Ver detalhe" at bounding box center [472, 212] width 609 height 33
drag, startPoint x: 533, startPoint y: 206, endPoint x: 562, endPoint y: 207, distance: 28.5
click at [562, 207] on td "R$ 2.723,80" at bounding box center [559, 213] width 87 height 33
drag, startPoint x: 440, startPoint y: 204, endPoint x: 572, endPoint y: 207, distance: 131.6
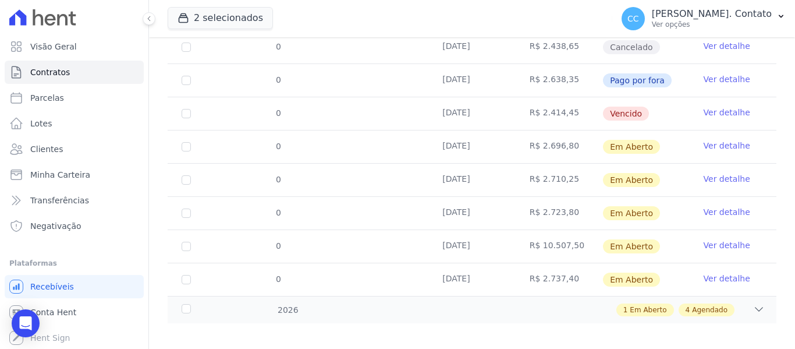
click at [572, 207] on tr "0 [DATE] R$ 2.723,80 Em [GEOGRAPHIC_DATA] Ver detalhe" at bounding box center [472, 212] width 609 height 33
drag, startPoint x: 439, startPoint y: 237, endPoint x: 568, endPoint y: 239, distance: 129.3
click at [568, 239] on tr "0 [DATE] R$ 10.507,50 Em [GEOGRAPHIC_DATA] Ver detalhe" at bounding box center [472, 245] width 609 height 33
click at [541, 252] on td "R$ 10.507,50" at bounding box center [559, 246] width 87 height 33
drag, startPoint x: 451, startPoint y: 235, endPoint x: 575, endPoint y: 235, distance: 123.4
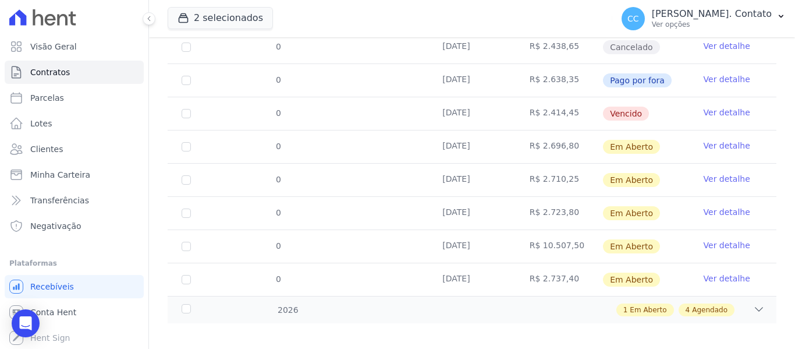
click at [575, 235] on tr "0 [DATE] R$ 10.507,50 Em [GEOGRAPHIC_DATA] Ver detalhe" at bounding box center [472, 245] width 609 height 33
drag, startPoint x: 456, startPoint y: 274, endPoint x: 564, endPoint y: 281, distance: 108.0
click at [564, 281] on tr "0 [DATE] R$ 2.737,40 Em [GEOGRAPHIC_DATA] Ver detalhe" at bounding box center [472, 279] width 609 height 33
click at [455, 282] on td "[DATE]" at bounding box center [472, 279] width 87 height 33
drag, startPoint x: 465, startPoint y: 267, endPoint x: 566, endPoint y: 271, distance: 101.4
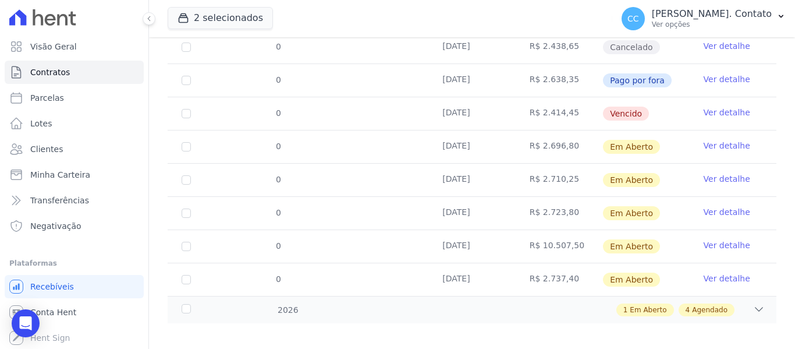
click at [566, 271] on tr "0 [DATE] R$ 2.737,40 Em [GEOGRAPHIC_DATA] Ver detalhe" at bounding box center [472, 279] width 609 height 33
click at [512, 303] on div "1 Em Aberto 4 Agendado" at bounding box center [502, 309] width 526 height 13
drag, startPoint x: 438, startPoint y: 265, endPoint x: 487, endPoint y: 264, distance: 48.3
click at [487, 264] on td "[DATE]" at bounding box center [472, 279] width 87 height 33
click at [569, 270] on td "R$ 2.737,40" at bounding box center [559, 279] width 87 height 33
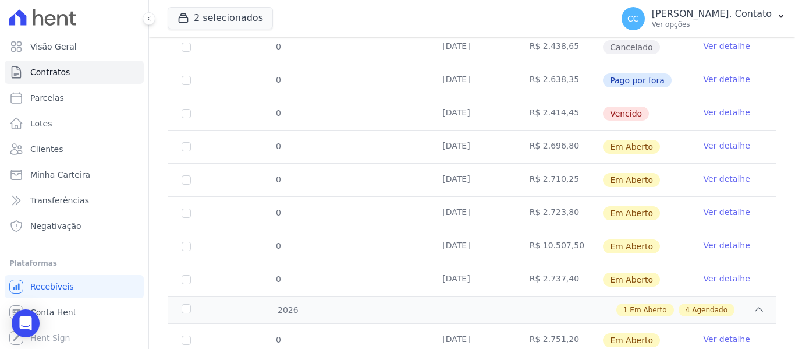
click at [562, 266] on td "R$ 2.737,40" at bounding box center [559, 279] width 87 height 33
drag, startPoint x: 441, startPoint y: 269, endPoint x: 515, endPoint y: 268, distance: 74.0
click at [501, 268] on td "[DATE]" at bounding box center [472, 279] width 87 height 33
drag, startPoint x: 561, startPoint y: 268, endPoint x: 498, endPoint y: 264, distance: 63.0
click at [502, 264] on tr "0 [DATE] R$ 2.737,40 Em [GEOGRAPHIC_DATA] Ver detalhe" at bounding box center [472, 279] width 609 height 33
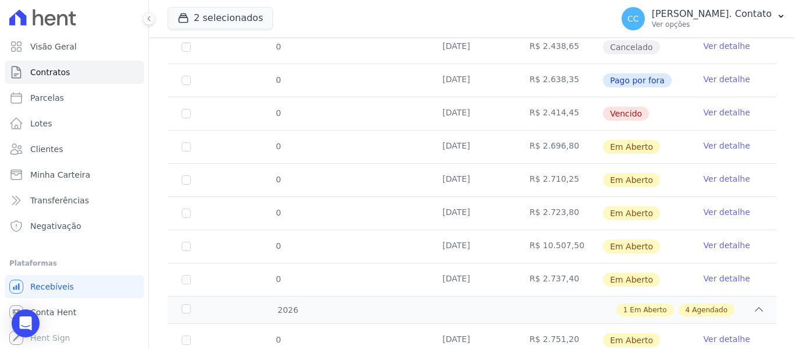
click at [441, 269] on td "[DATE]" at bounding box center [472, 279] width 87 height 33
drag, startPoint x: 440, startPoint y: 269, endPoint x: 568, endPoint y: 274, distance: 128.2
click at [568, 274] on tr "0 [DATE] R$ 2.737,40 Em [GEOGRAPHIC_DATA] Ver detalhe" at bounding box center [472, 279] width 609 height 33
click at [523, 324] on td "R$ 2.751,20" at bounding box center [559, 340] width 87 height 33
drag, startPoint x: 526, startPoint y: 268, endPoint x: 573, endPoint y: 270, distance: 47.2
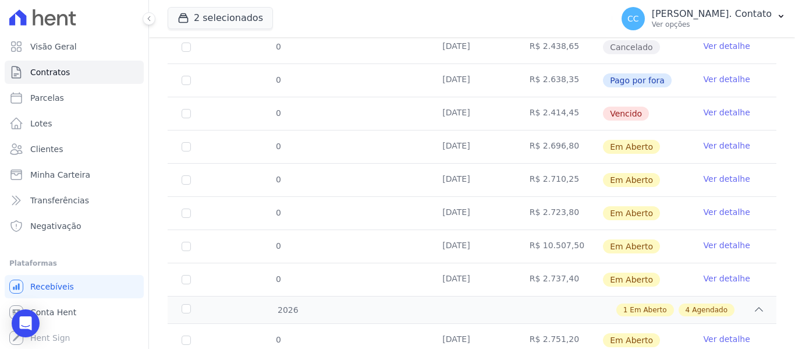
click at [573, 270] on td "R$ 2.737,40" at bounding box center [559, 279] width 87 height 33
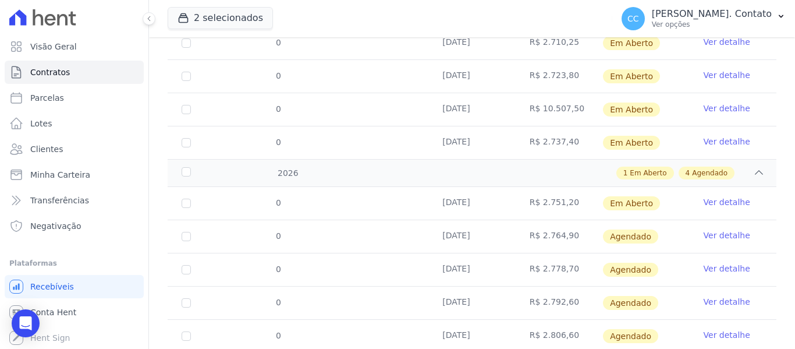
scroll to position [544, 0]
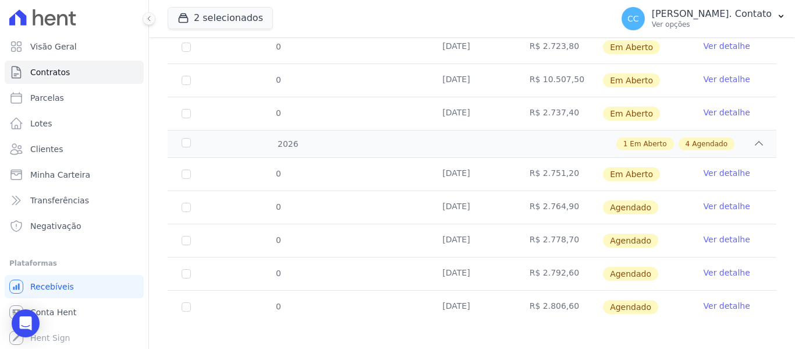
drag, startPoint x: 433, startPoint y: 161, endPoint x: 569, endPoint y: 166, distance: 136.3
click at [569, 166] on tr "0 [DATE] R$ 2.751,20 Em [GEOGRAPHIC_DATA] Ver detalhe" at bounding box center [472, 174] width 609 height 33
drag, startPoint x: 440, startPoint y: 198, endPoint x: 566, endPoint y: 197, distance: 126.3
click at [566, 197] on tr "0 [DATE] R$ 2.764,90 [GEOGRAPHIC_DATA] Ver detalhe" at bounding box center [472, 206] width 609 height 33
drag, startPoint x: 440, startPoint y: 231, endPoint x: 566, endPoint y: 229, distance: 126.4
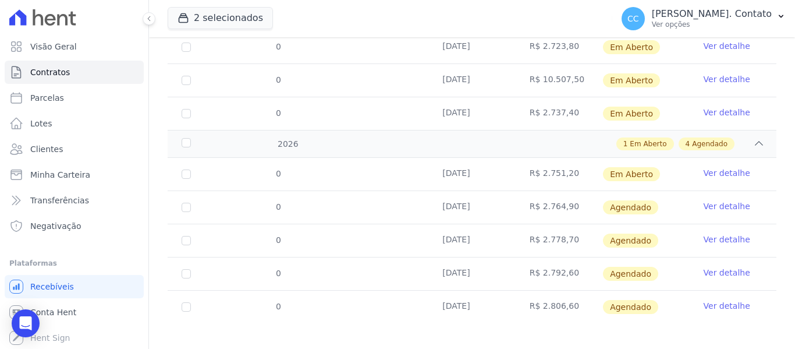
click at [566, 229] on tr "0 [DATE] R$ 2.778,70 [GEOGRAPHIC_DATA] Ver detalhe" at bounding box center [472, 240] width 609 height 33
click at [569, 265] on td "R$ 2.792,60" at bounding box center [559, 273] width 87 height 33
click at [442, 268] on td "[DATE]" at bounding box center [472, 273] width 87 height 33
drag, startPoint x: 439, startPoint y: 263, endPoint x: 566, endPoint y: 263, distance: 127.5
click at [566, 263] on tr "0 [DATE] R$ 2.792,60 [GEOGRAPHIC_DATA] Ver detalhe" at bounding box center [472, 273] width 609 height 33
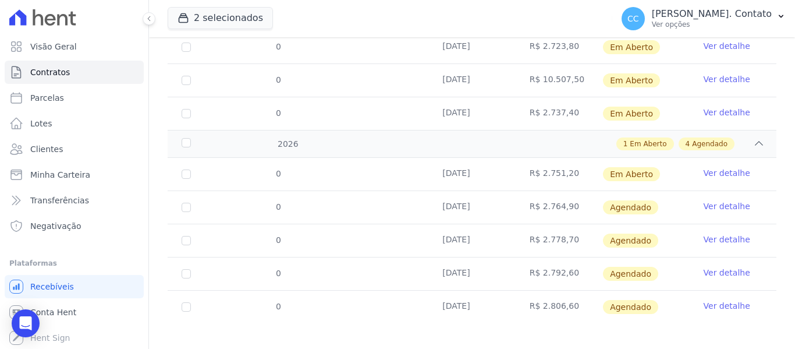
drag, startPoint x: 436, startPoint y: 297, endPoint x: 571, endPoint y: 303, distance: 135.2
click at [571, 303] on tr "0 [DATE] R$ 2.806,60 [GEOGRAPHIC_DATA] Ver detalhe" at bounding box center [472, 306] width 609 height 33
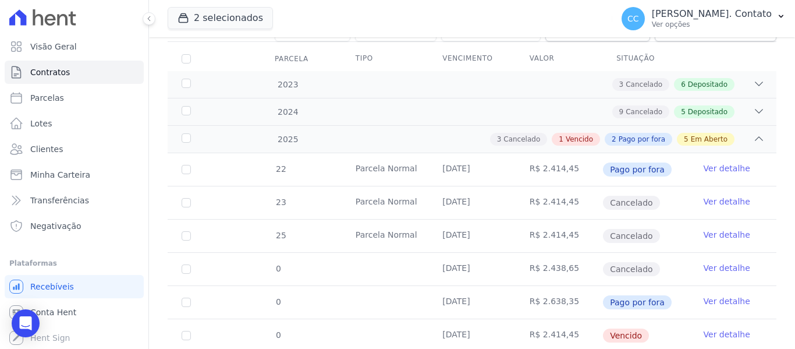
scroll to position [20, 0]
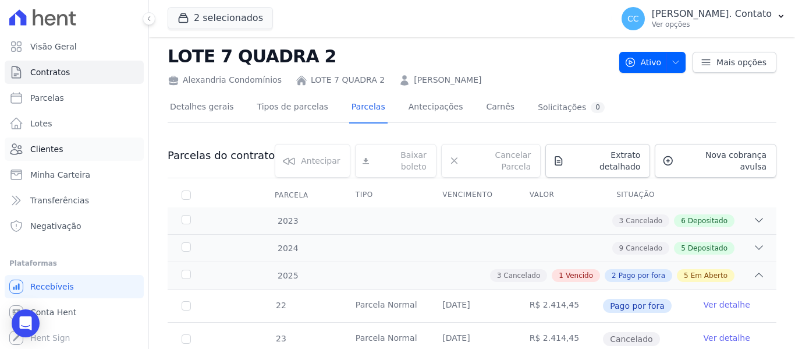
click at [56, 143] on span "Clientes" at bounding box center [46, 149] width 33 height 12
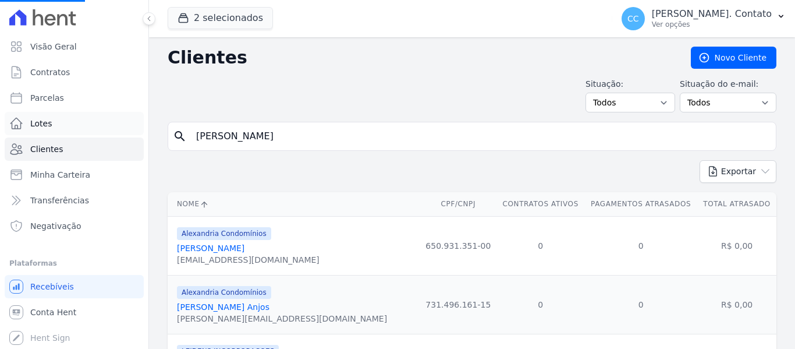
drag, startPoint x: 204, startPoint y: 140, endPoint x: 102, endPoint y: 130, distance: 101.8
click at [102, 130] on div "Visão Geral Contratos [GEOGRAPHIC_DATA] Lotes Clientes Minha Carteira Transferê…" at bounding box center [397, 174] width 795 height 349
type input "MAY"
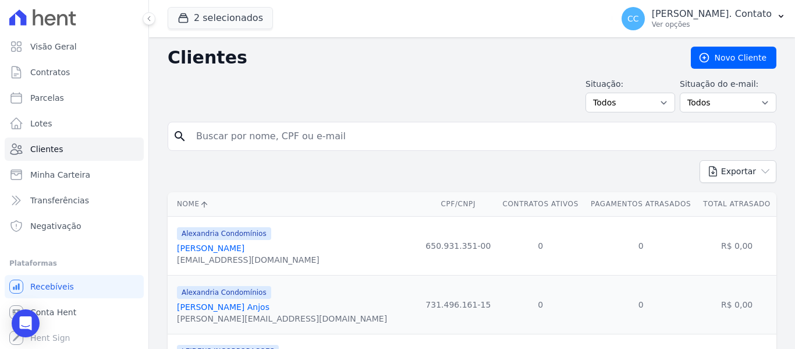
click at [318, 133] on input "search" at bounding box center [480, 136] width 582 height 23
type input "[PERSON_NAME]"
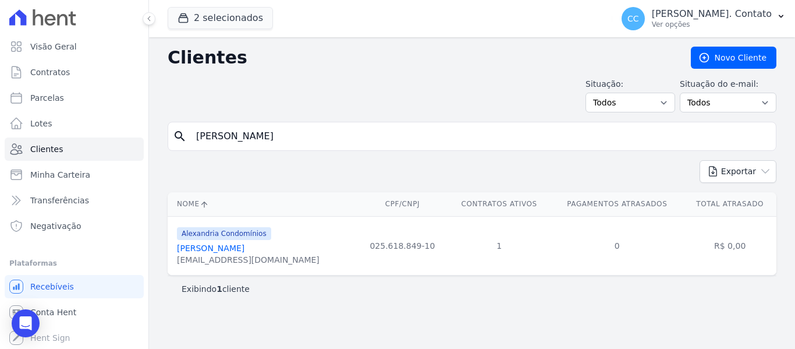
click at [184, 252] on link "[PERSON_NAME]" at bounding box center [211, 247] width 68 height 9
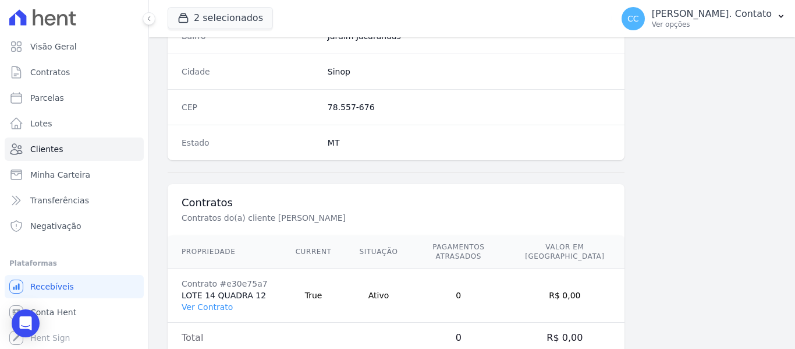
scroll to position [741, 0]
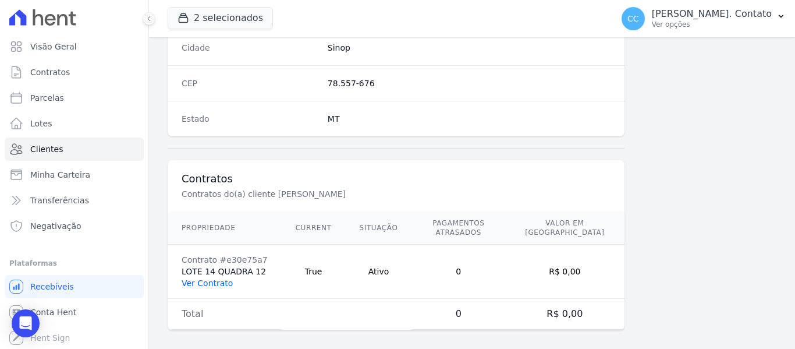
click at [206, 278] on link "Ver Contrato" at bounding box center [207, 282] width 51 height 9
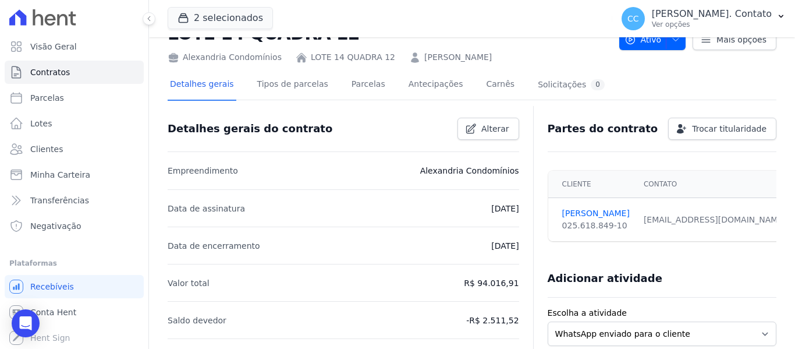
scroll to position [42, 0]
click at [352, 83] on link "Parcelas" at bounding box center [368, 86] width 38 height 31
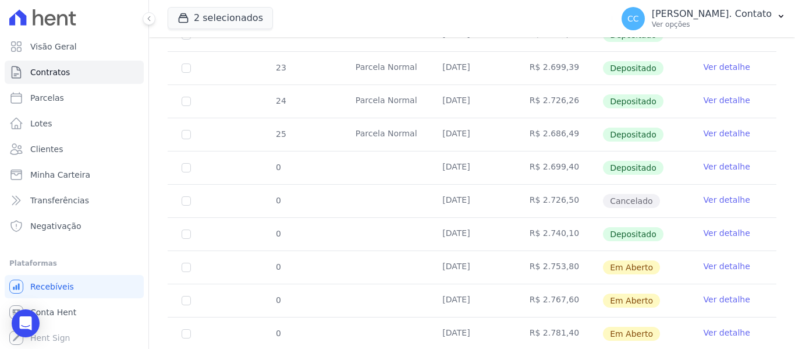
scroll to position [345, 0]
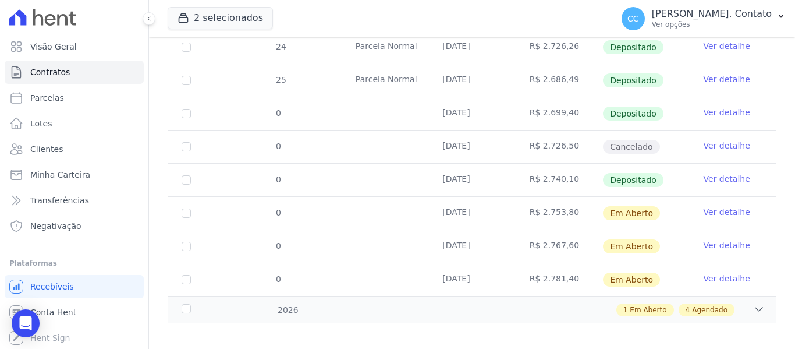
drag, startPoint x: 440, startPoint y: 204, endPoint x: 557, endPoint y: 202, distance: 117.0
click at [565, 206] on tr "0 [DATE] R$ 2.753,80 Em [GEOGRAPHIC_DATA] Ver detalhe" at bounding box center [472, 212] width 609 height 33
drag, startPoint x: 441, startPoint y: 234, endPoint x: 572, endPoint y: 237, distance: 131.0
click at [572, 237] on tr "0 [DATE] R$ 2.767,60 Em [GEOGRAPHIC_DATA] Ver detalhe" at bounding box center [472, 245] width 609 height 33
drag, startPoint x: 438, startPoint y: 270, endPoint x: 566, endPoint y: 275, distance: 128.2
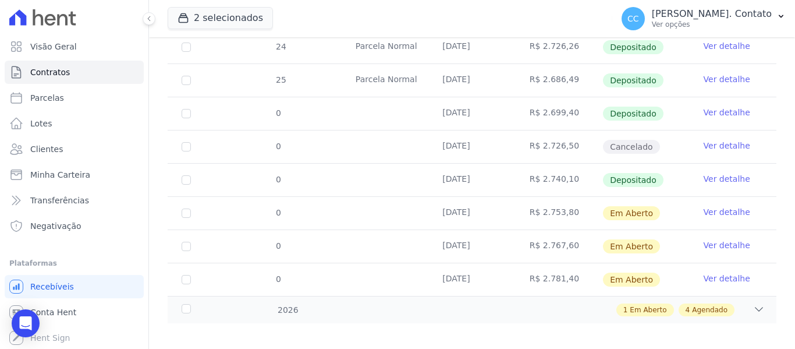
click at [566, 275] on tr "0 [DATE] R$ 2.781,40 Em [GEOGRAPHIC_DATA] Ver detalhe" at bounding box center [472, 279] width 609 height 33
click at [755, 303] on icon at bounding box center [759, 309] width 12 height 12
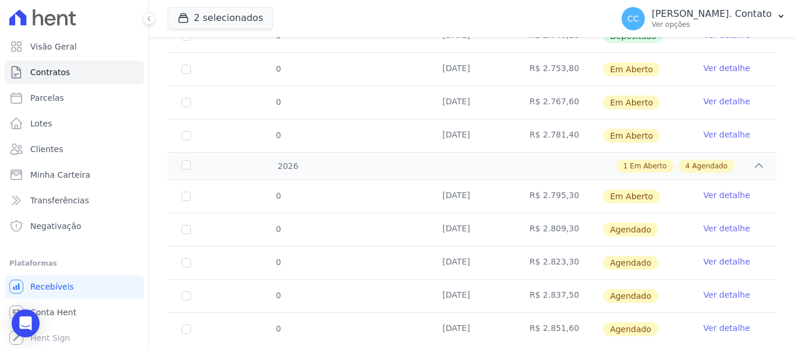
scroll to position [511, 0]
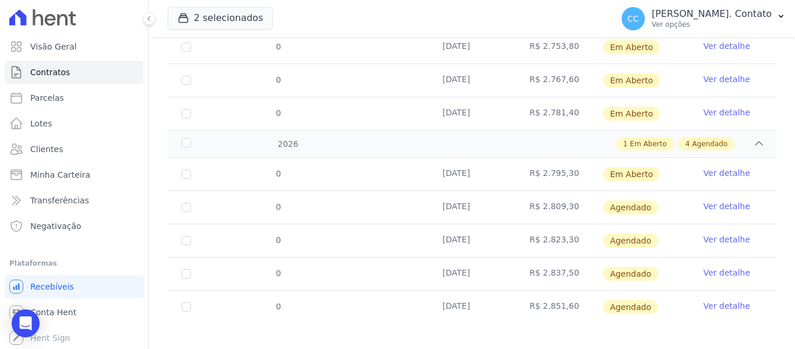
drag, startPoint x: 438, startPoint y: 166, endPoint x: 566, endPoint y: 167, distance: 128.1
click at [568, 168] on tr "0 [DATE] R$ 2.795,30 Em [GEOGRAPHIC_DATA] Ver detalhe" at bounding box center [472, 174] width 609 height 33
drag, startPoint x: 438, startPoint y: 196, endPoint x: 565, endPoint y: 198, distance: 126.9
click at [565, 198] on tr "0 [DATE] R$ 2.809,30 [GEOGRAPHIC_DATA] Ver detalhe" at bounding box center [472, 206] width 609 height 33
drag, startPoint x: 440, startPoint y: 228, endPoint x: 567, endPoint y: 229, distance: 127.5
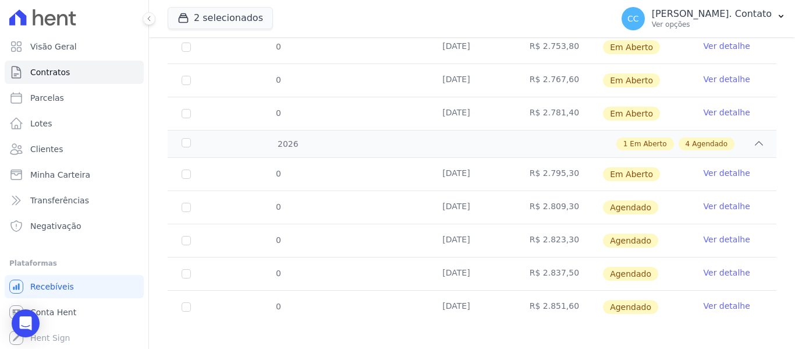
click at [567, 229] on tr "0 [DATE] R$ 2.823,30 [GEOGRAPHIC_DATA] Ver detalhe" at bounding box center [472, 240] width 609 height 33
drag, startPoint x: 438, startPoint y: 263, endPoint x: 567, endPoint y: 272, distance: 129.0
click at [567, 272] on tr "0 [DATE] R$ 2.837,50 [GEOGRAPHIC_DATA] Ver detalhe" at bounding box center [472, 273] width 609 height 33
drag, startPoint x: 435, startPoint y: 298, endPoint x: 575, endPoint y: 300, distance: 139.8
click at [575, 300] on tr "0 [DATE] R$ 2.851,60 [GEOGRAPHIC_DATA] Ver detalhe" at bounding box center [472, 306] width 609 height 33
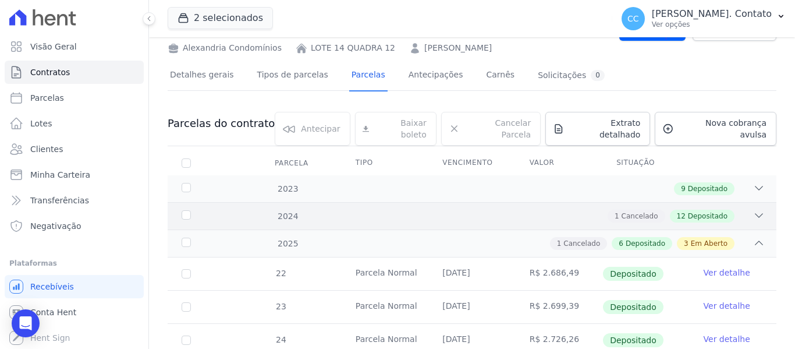
scroll to position [0, 0]
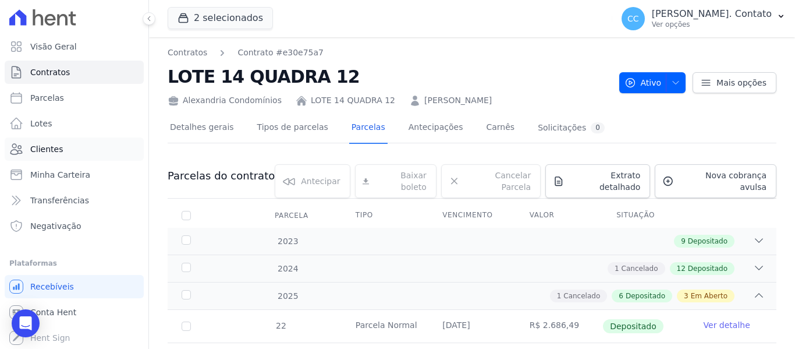
click at [47, 146] on span "Clientes" at bounding box center [46, 149] width 33 height 12
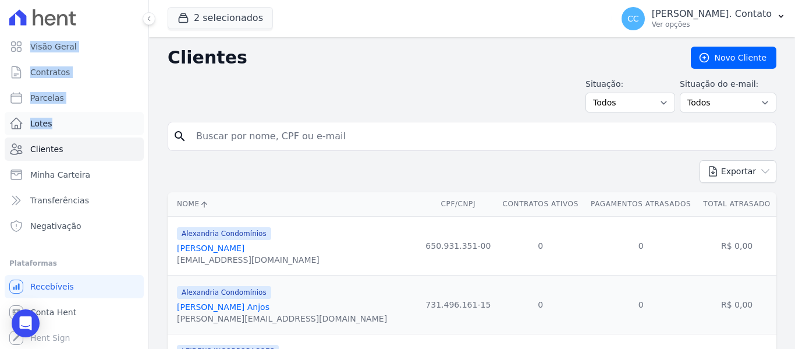
drag, startPoint x: 266, startPoint y: 129, endPoint x: 134, endPoint y: 126, distance: 132.2
click at [246, 137] on input "search" at bounding box center [480, 136] width 582 height 23
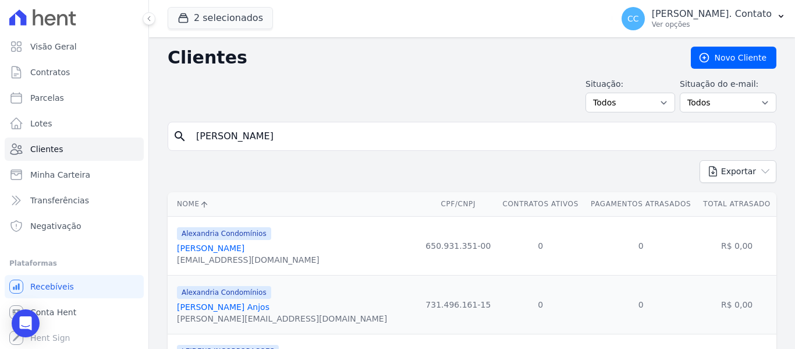
type input "[PERSON_NAME]"
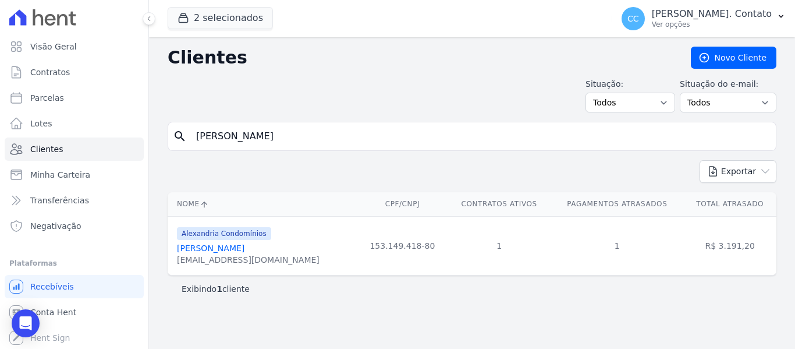
click at [225, 249] on link "[PERSON_NAME]" at bounding box center [211, 247] width 68 height 9
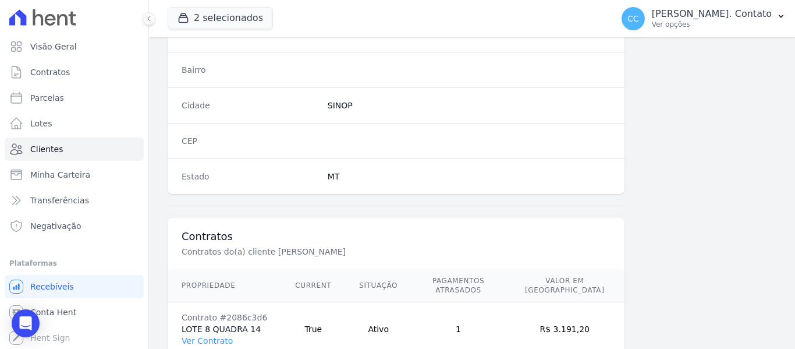
scroll to position [741, 0]
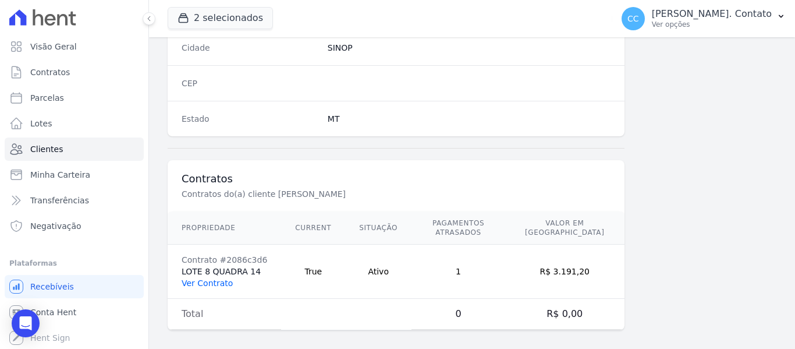
click at [219, 278] on link "Ver Contrato" at bounding box center [207, 282] width 51 height 9
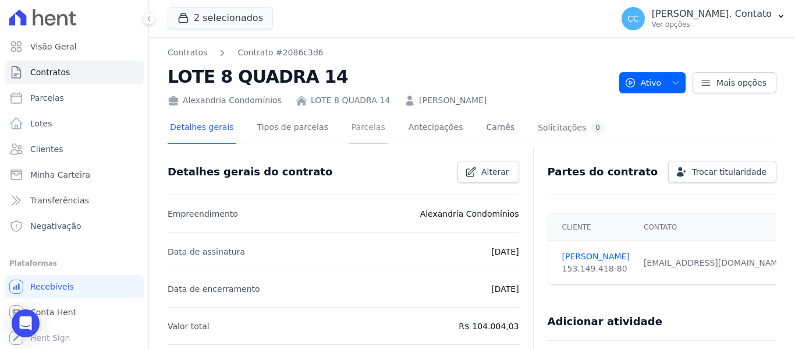
click at [357, 122] on link "Parcelas" at bounding box center [368, 128] width 38 height 31
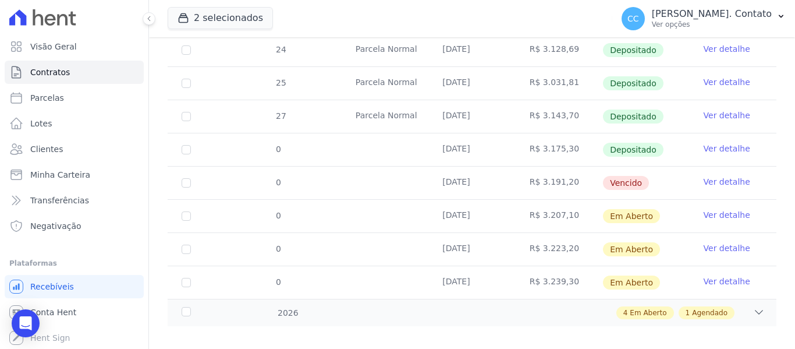
scroll to position [345, 0]
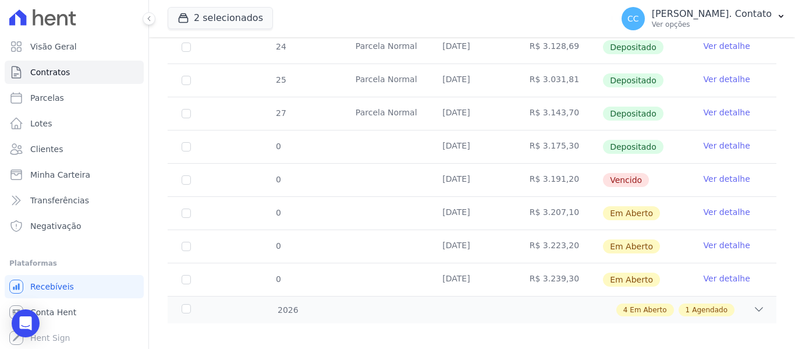
drag, startPoint x: 439, startPoint y: 169, endPoint x: 565, endPoint y: 168, distance: 126.3
click at [565, 168] on tr "0 [DATE] R$ 3.191,20 [GEOGRAPHIC_DATA] Ver detalhe" at bounding box center [472, 179] width 609 height 33
click at [435, 210] on td "[DATE]" at bounding box center [472, 213] width 87 height 33
drag, startPoint x: 441, startPoint y: 201, endPoint x: 568, endPoint y: 204, distance: 127.0
click at [568, 204] on tr "0 [DATE] R$ 3.207,10 Em [GEOGRAPHIC_DATA] Ver detalhe" at bounding box center [472, 212] width 609 height 33
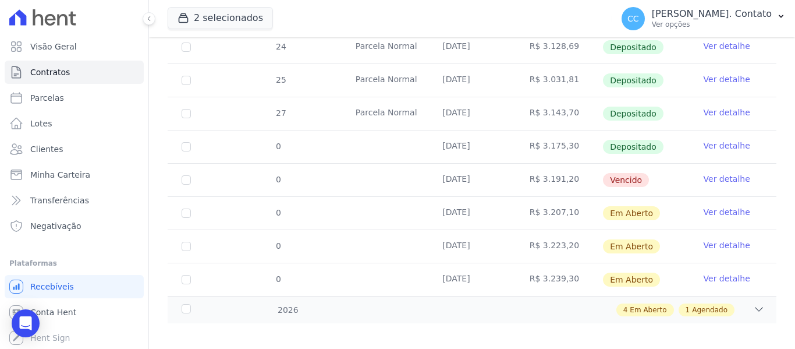
drag, startPoint x: 438, startPoint y: 233, endPoint x: 565, endPoint y: 235, distance: 126.4
click at [565, 235] on tr "0 [DATE] R$ 3.223,20 Em [GEOGRAPHIC_DATA] Ver detalhe" at bounding box center [472, 245] width 609 height 33
drag, startPoint x: 440, startPoint y: 271, endPoint x: 565, endPoint y: 273, distance: 125.8
click at [565, 273] on tr "0 [DATE] R$ 3.239,30 Em [GEOGRAPHIC_DATA] Ver detalhe" at bounding box center [472, 279] width 609 height 33
click at [753, 303] on icon at bounding box center [759, 309] width 12 height 12
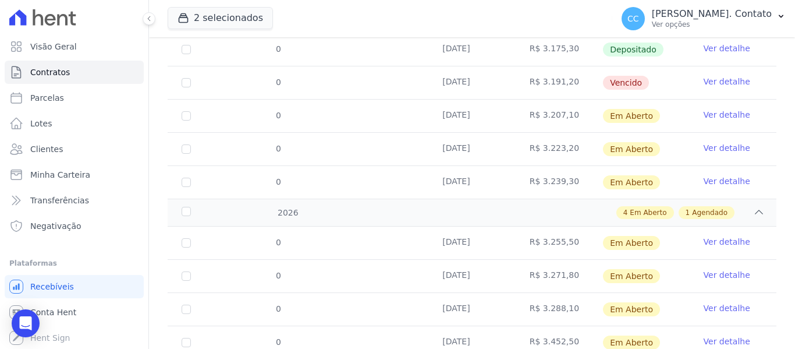
scroll to position [462, 0]
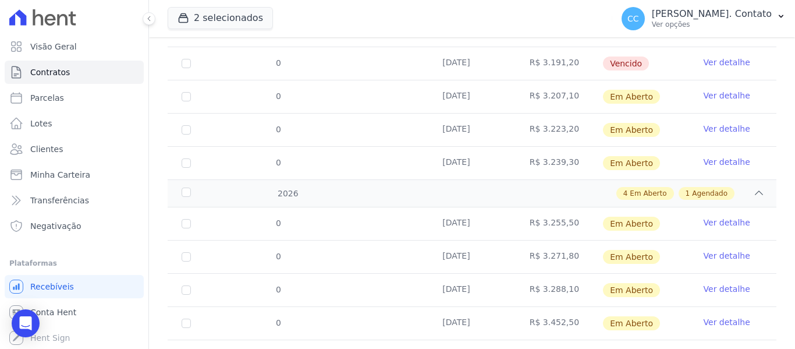
drag, startPoint x: 438, startPoint y: 210, endPoint x: 562, endPoint y: 216, distance: 124.1
click at [561, 216] on tr "0 [DATE] R$ 3.255,50 Em [GEOGRAPHIC_DATA] Ver detalhe" at bounding box center [472, 223] width 609 height 33
click at [566, 216] on td "R$ 3.255,50" at bounding box center [559, 223] width 87 height 33
drag, startPoint x: 472, startPoint y: 213, endPoint x: 569, endPoint y: 213, distance: 97.2
click at [569, 213] on tr "0 [DATE] R$ 3.255,50 Em [GEOGRAPHIC_DATA] Ver detalhe" at bounding box center [472, 223] width 609 height 33
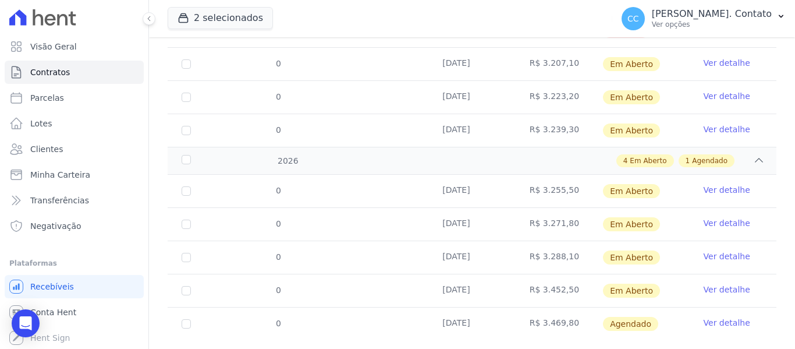
scroll to position [511, 0]
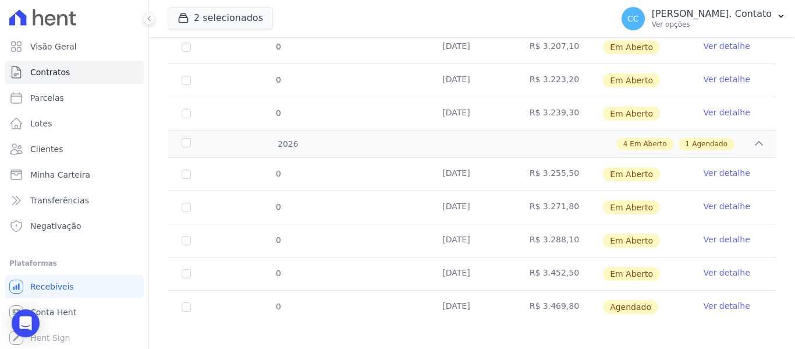
drag, startPoint x: 438, startPoint y: 198, endPoint x: 548, endPoint y: 201, distance: 110.1
click at [571, 201] on tr "0 [DATE] R$ 3.271,80 Em [GEOGRAPHIC_DATA] Ver detalhe" at bounding box center [472, 206] width 609 height 33
drag, startPoint x: 439, startPoint y: 229, endPoint x: 567, endPoint y: 233, distance: 128.2
click at [567, 233] on tr "0 [DATE] R$ 3.288,10 Em [GEOGRAPHIC_DATA] Ver detalhe" at bounding box center [472, 240] width 609 height 33
drag, startPoint x: 439, startPoint y: 263, endPoint x: 568, endPoint y: 268, distance: 128.8
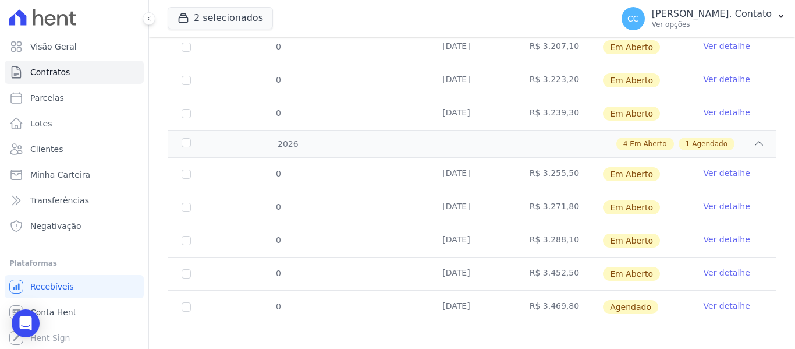
click at [568, 268] on tr "0 [DATE] R$ 3.452,50 Em [GEOGRAPHIC_DATA] Ver detalhe" at bounding box center [472, 273] width 609 height 33
drag, startPoint x: 438, startPoint y: 296, endPoint x: 571, endPoint y: 299, distance: 132.8
click at [571, 299] on tr "0 [DATE] R$ 3.469,80 [GEOGRAPHIC_DATA] Ver detalhe" at bounding box center [472, 306] width 609 height 33
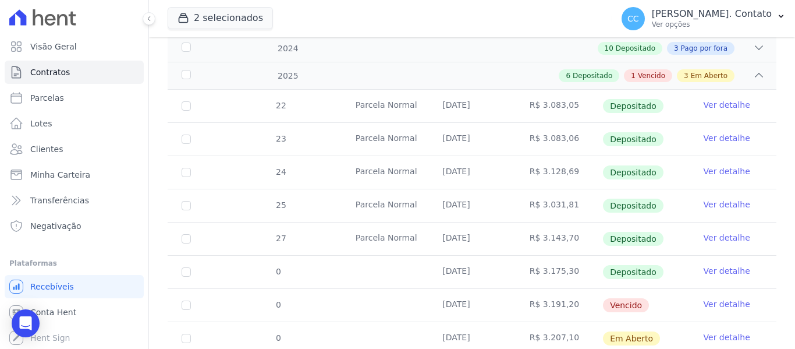
scroll to position [0, 0]
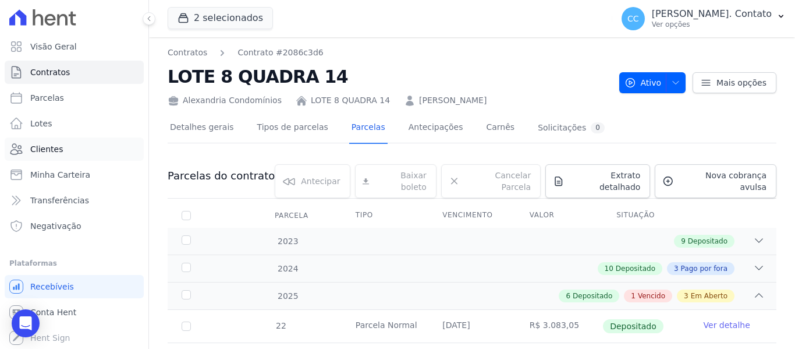
click at [26, 148] on link "Clientes" at bounding box center [74, 148] width 139 height 23
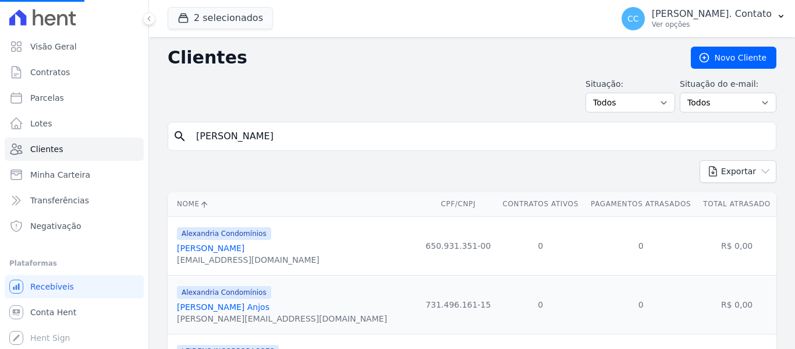
drag, startPoint x: 203, startPoint y: 136, endPoint x: 160, endPoint y: 135, distance: 43.7
type input "W"
click at [228, 133] on input "search" at bounding box center [480, 136] width 582 height 23
drag, startPoint x: 251, startPoint y: 139, endPoint x: 155, endPoint y: 143, distance: 96.2
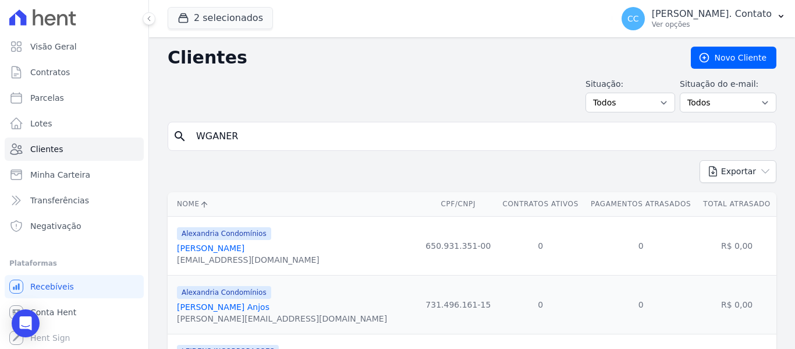
type input "[PERSON_NAME]"
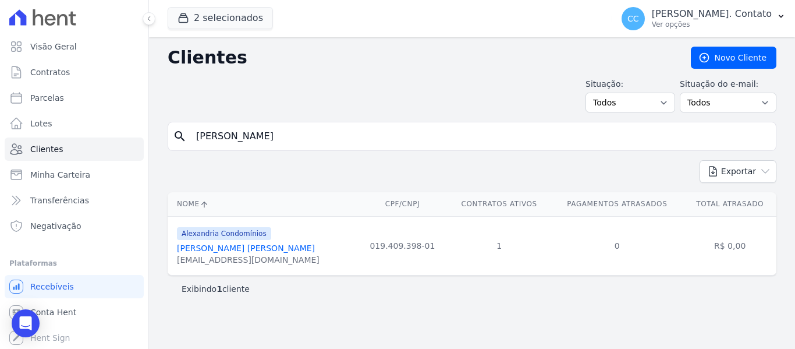
click at [160, 145] on div "Clientes [GEOGRAPHIC_DATA] Situação: Todos Adimplentes Inadimplentes Situação d…" at bounding box center [472, 192] width 646 height 311
drag, startPoint x: 693, startPoint y: 45, endPoint x: 703, endPoint y: 40, distance: 11.5
click at [697, 43] on div "Clientes [GEOGRAPHIC_DATA] Situação: Todos Adimplentes Inadimplentes Situação d…" at bounding box center [472, 192] width 646 height 311
